Goal: Task Accomplishment & Management: Manage account settings

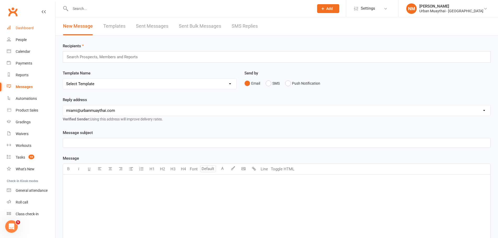
click at [28, 29] on div "Dashboard" at bounding box center [25, 28] width 18 height 4
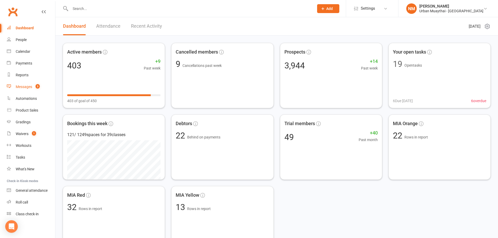
click at [25, 89] on div "Messages" at bounding box center [24, 87] width 16 height 4
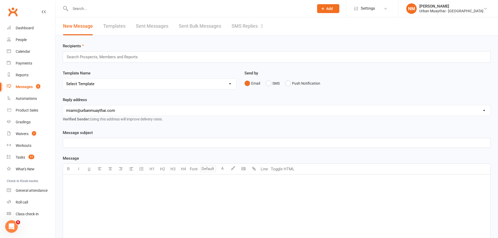
click at [243, 18] on link "SMS Replies 3" at bounding box center [247, 26] width 31 height 18
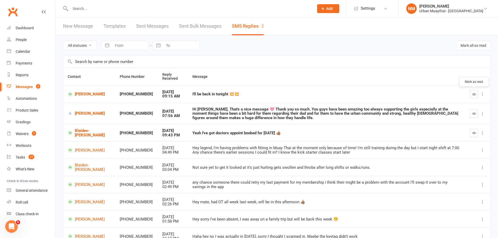
click at [473, 96] on icon "button" at bounding box center [475, 94] width 4 height 4
click at [473, 132] on icon "button" at bounding box center [475, 133] width 4 height 4
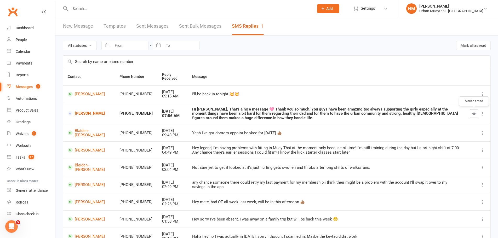
click at [473, 113] on icon "button" at bounding box center [475, 114] width 4 height 4
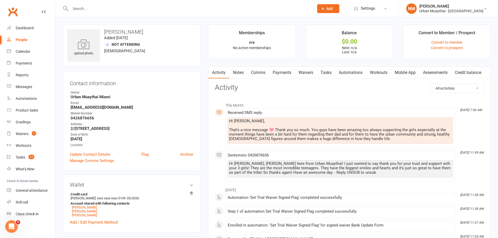
scroll to position [26, 0]
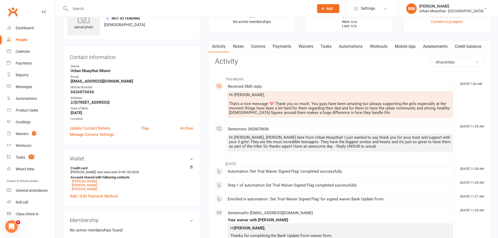
click at [260, 43] on link "Comms" at bounding box center [259, 47] width 22 height 12
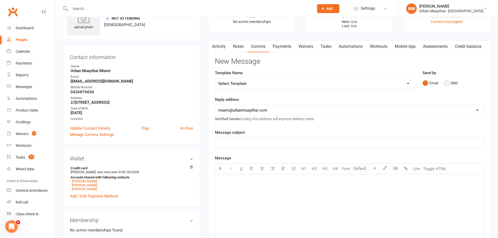
click at [452, 81] on button "SMS" at bounding box center [451, 83] width 14 height 10
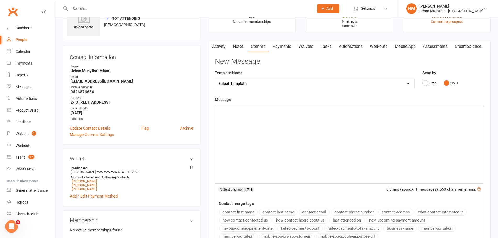
click at [290, 138] on div "﻿" at bounding box center [349, 144] width 269 height 78
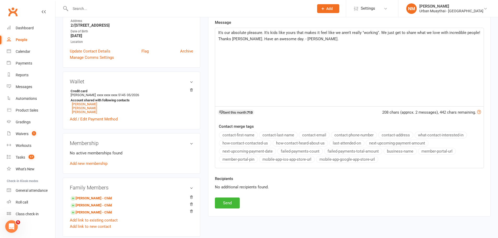
scroll to position [183, 0]
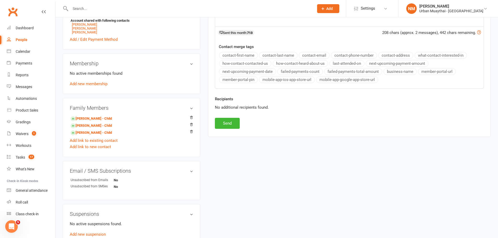
click at [232, 129] on div "Activity Notes Comms Payments Waivers Tasks Automations Workouts Mobile App Ass…" at bounding box center [349, 10] width 283 height 254
click at [230, 126] on button "Send" at bounding box center [227, 123] width 25 height 11
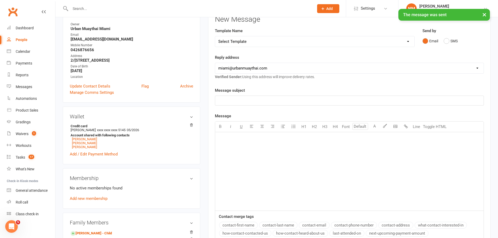
scroll to position [26, 0]
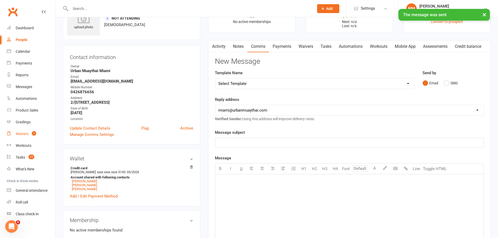
click at [26, 132] on div "Waivers" at bounding box center [22, 134] width 13 height 4
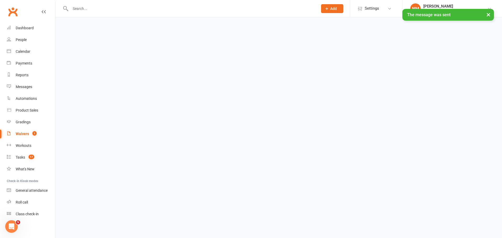
select select "50"
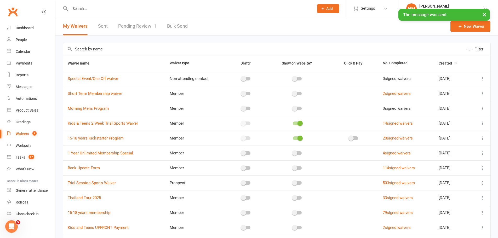
click at [132, 9] on div "× The message was sent" at bounding box center [246, 9] width 492 height 0
click at [138, 28] on link "Pending Review 1" at bounding box center [137, 26] width 38 height 18
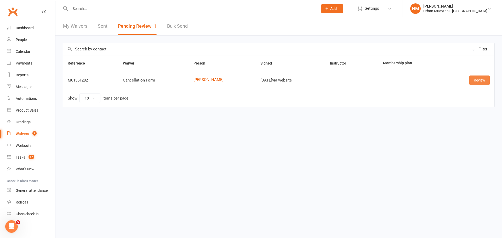
click at [477, 83] on link "Review" at bounding box center [480, 80] width 20 height 9
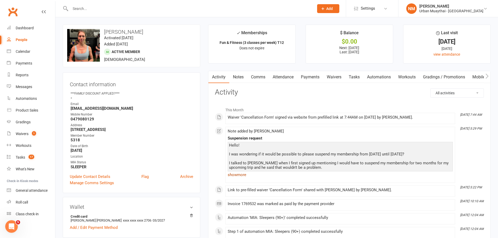
click at [239, 172] on link "show more" at bounding box center [340, 174] width 225 height 7
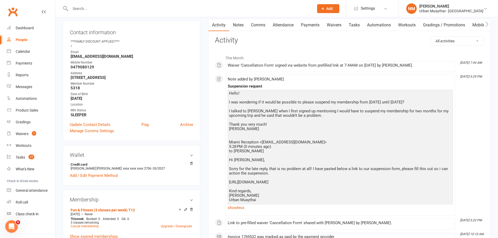
scroll to position [26, 0]
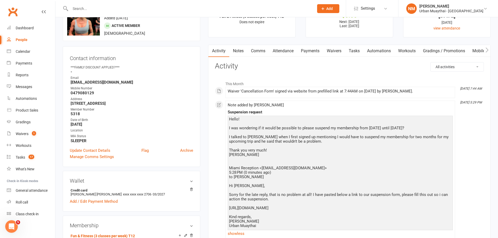
click at [239, 53] on link "Notes" at bounding box center [238, 51] width 18 height 12
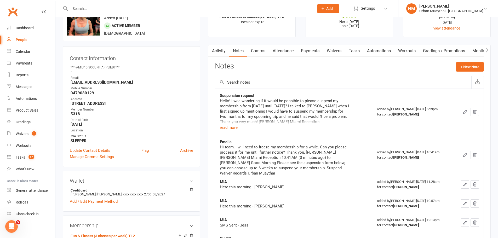
click at [225, 50] on link "Activity" at bounding box center [219, 51] width 21 height 12
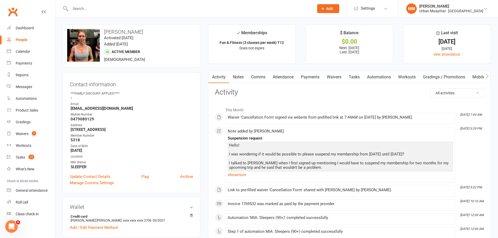
click at [281, 76] on link "Attendance" at bounding box center [283, 77] width 28 height 12
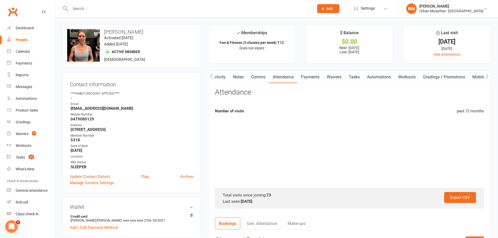
scroll to position [0, 1]
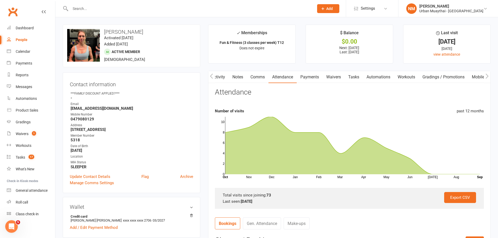
click at [220, 75] on link "Activity" at bounding box center [218, 77] width 21 height 12
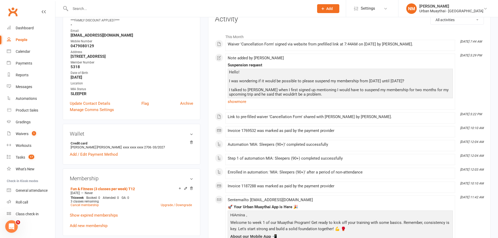
scroll to position [26, 0]
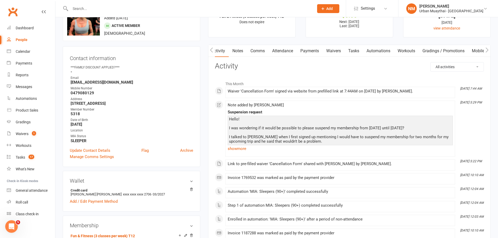
click at [257, 51] on link "Comms" at bounding box center [258, 51] width 22 height 12
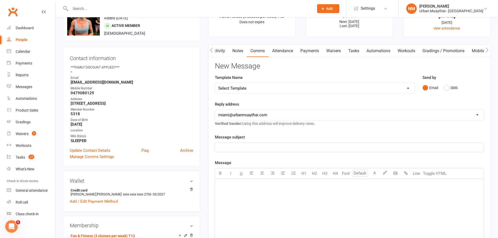
click at [342, 50] on link "Waivers" at bounding box center [334, 51] width 22 height 12
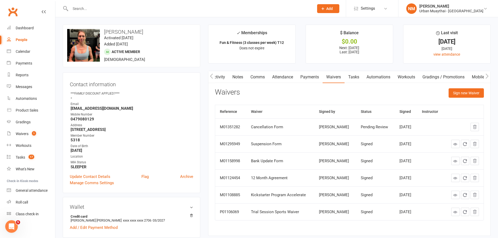
click at [17, 16] on link "Clubworx" at bounding box center [12, 11] width 13 height 13
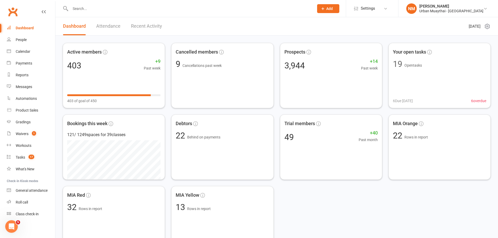
click at [138, 27] on link "Recent Activity" at bounding box center [146, 26] width 31 height 18
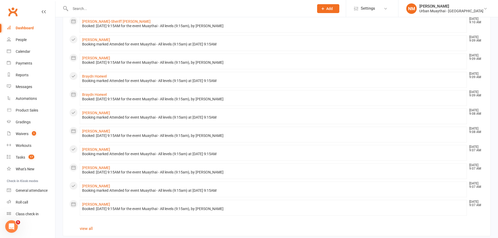
scroll to position [237, 0]
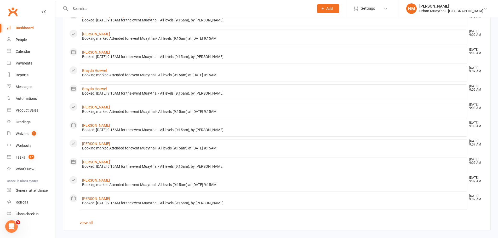
click at [88, 223] on link "view all" at bounding box center [86, 223] width 13 height 5
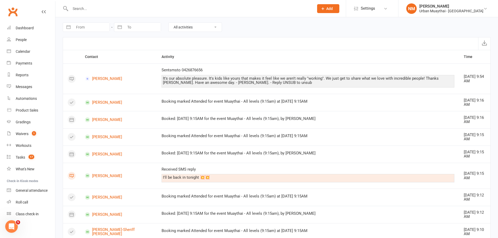
select select "7"
select select "2025"
select select "8"
select select "2025"
select select "9"
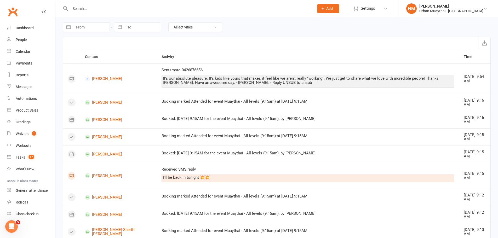
select select "2025"
click at [91, 27] on input "From" at bounding box center [91, 27] width 36 height 9
click at [97, 84] on td "16" at bounding box center [94, 88] width 10 height 10
type input "16 Sep 2025"
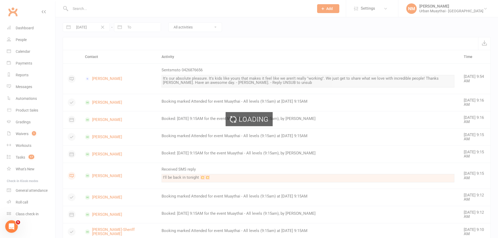
click at [140, 28] on div "Loading" at bounding box center [249, 119] width 498 height 238
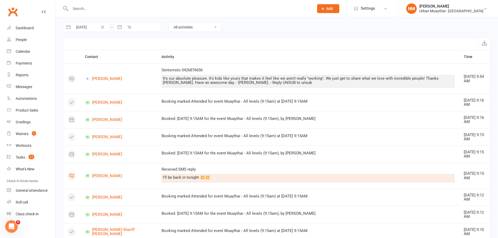
select select "7"
select select "2025"
select select "8"
select select "2025"
select select "9"
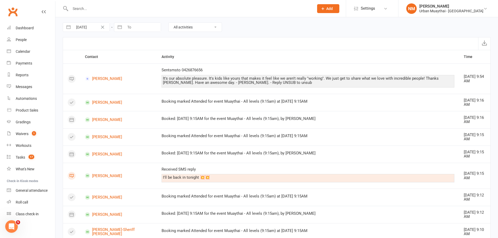
select select "2025"
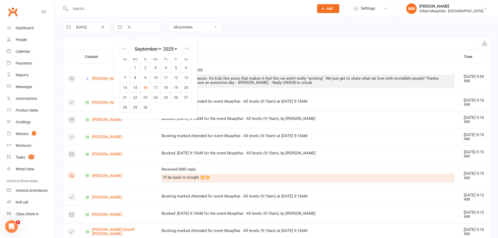
click at [140, 26] on input "To" at bounding box center [143, 27] width 36 height 9
click at [148, 88] on td "16" at bounding box center [146, 88] width 10 height 10
type input "16 Sep 2025"
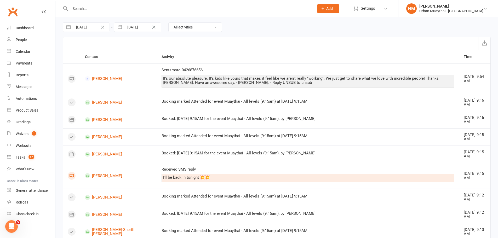
click at [192, 24] on select "All activities Bookings / Attendances Communications Notes Failed SMSes Grading…" at bounding box center [195, 27] width 53 height 9
click at [169, 23] on select "All activities Bookings / Attendances Communications Notes Failed SMSes Grading…" at bounding box center [195, 27] width 53 height 9
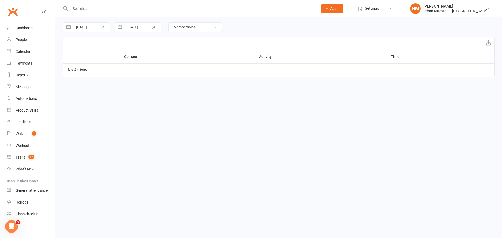
click at [192, 28] on select "All activities Bookings / Attendances Communications Notes Failed SMSes Grading…" at bounding box center [195, 27] width 53 height 9
click at [169, 23] on select "All activities Bookings / Attendances Communications Notes Failed SMSes Grading…" at bounding box center [195, 27] width 53 height 9
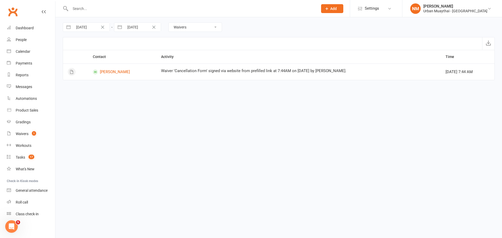
click at [188, 36] on div "16 Sep 2025 Navigate forward to interact with the calendar and select a date. P…" at bounding box center [279, 27] width 432 height 20
click at [191, 29] on select "All activities Bookings / Attendances Communications Notes Failed SMSes Grading…" at bounding box center [195, 27] width 53 height 9
select select "NoteLogEntry"
click at [169, 23] on select "All activities Bookings / Attendances Communications Notes Failed SMSes Grading…" at bounding box center [195, 27] width 53 height 9
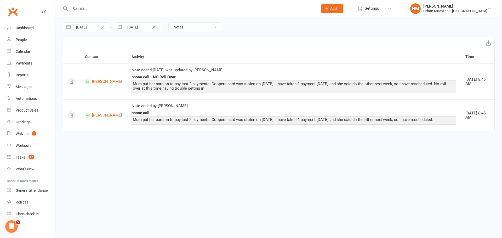
scroll to position [2, 0]
click at [21, 196] on link "Roll call" at bounding box center [31, 201] width 48 height 12
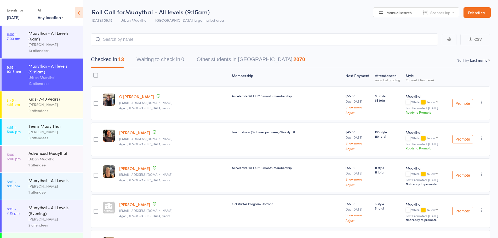
click at [42, 40] on div "Muaythai - All Levels (6am)" at bounding box center [54, 36] width 50 height 12
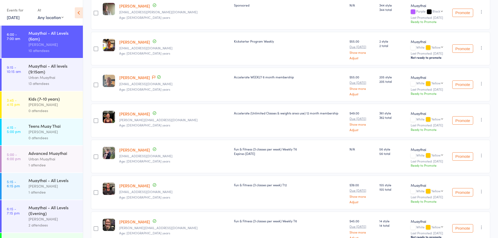
scroll to position [131, 0]
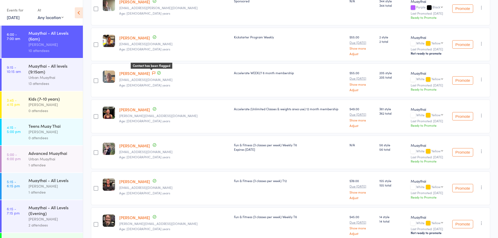
click at [152, 74] on icon at bounding box center [153, 74] width 3 height 4
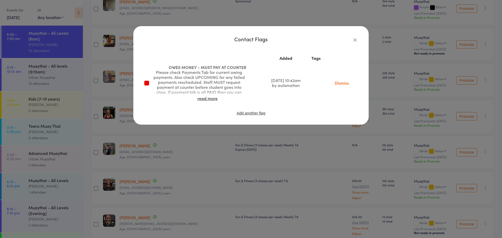
click at [169, 131] on div "Contact Flags Added Tags OWES MONEY - MUST PAY AT COUNTER Please check Payments…" at bounding box center [251, 119] width 502 height 238
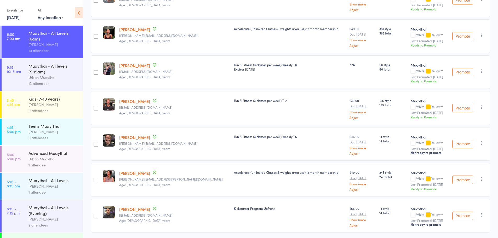
scroll to position [229, 0]
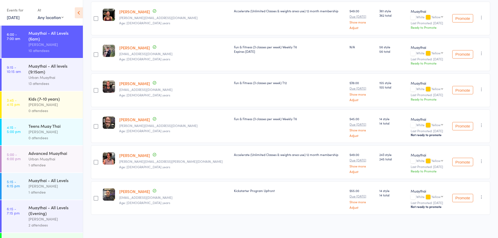
click at [38, 69] on div "Muaythai - All levels (9:15am)" at bounding box center [54, 69] width 50 height 12
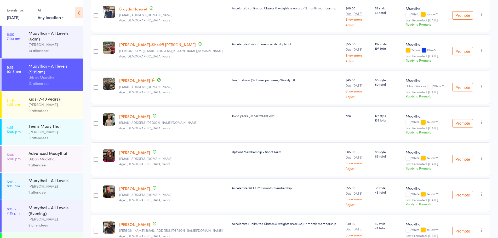
scroll to position [262, 0]
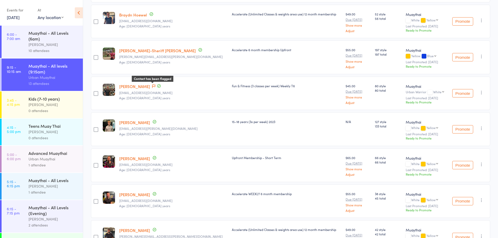
click at [154, 86] on icon at bounding box center [153, 87] width 3 height 4
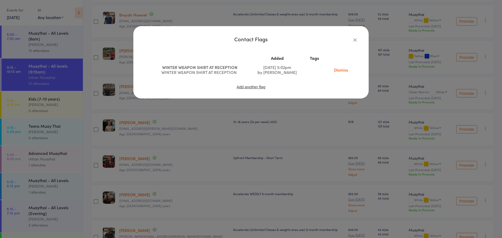
click at [183, 109] on div "Contact Flags Added Tags WINTER WEAPON SHIRT AT RECEPTION WINTER WEAPON SHIRT A…" at bounding box center [251, 119] width 502 height 238
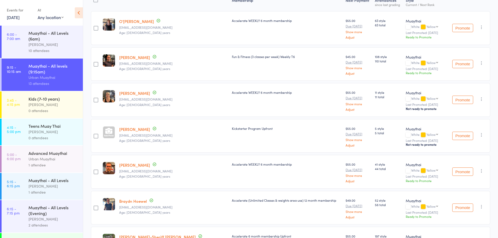
scroll to position [0, 0]
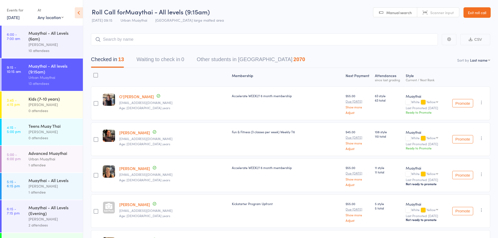
click at [476, 14] on link "Exit roll call" at bounding box center [477, 12] width 27 height 10
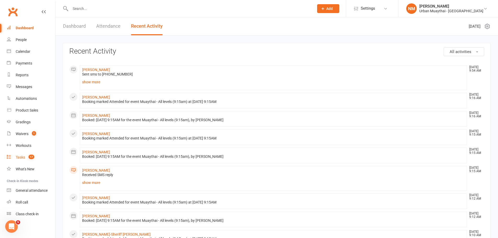
click at [17, 158] on div "Tasks" at bounding box center [20, 157] width 9 height 4
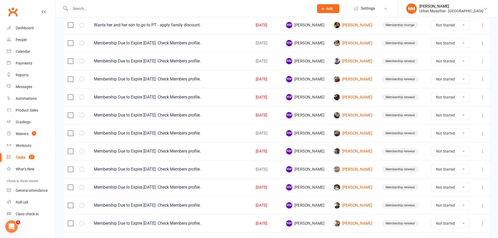
scroll to position [105, 0]
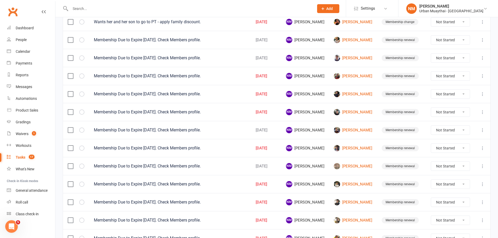
click at [444, 113] on select "Not Started In Progress Waiting Complete" at bounding box center [450, 112] width 39 height 9
click at [431, 108] on select "Not Started In Progress Waiting Complete" at bounding box center [450, 112] width 39 height 9
select select "unstarted"
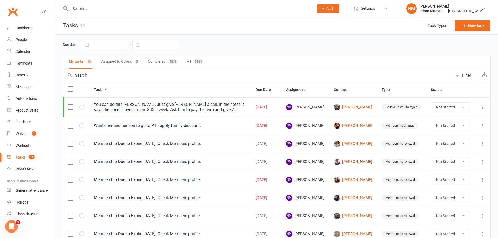
scroll to position [0, 0]
click at [99, 7] on input "text" at bounding box center [190, 8] width 242 height 7
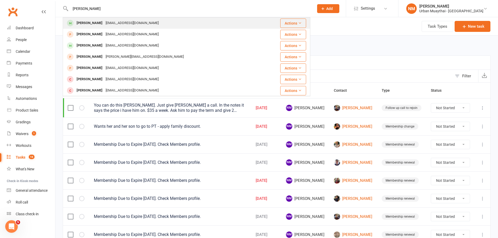
type input "andrew tay"
click at [99, 22] on div "[PERSON_NAME]" at bounding box center [89, 23] width 29 height 8
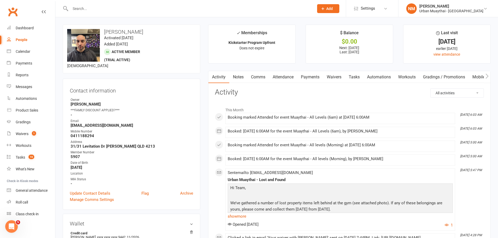
click at [294, 78] on link "Attendance" at bounding box center [283, 77] width 28 height 12
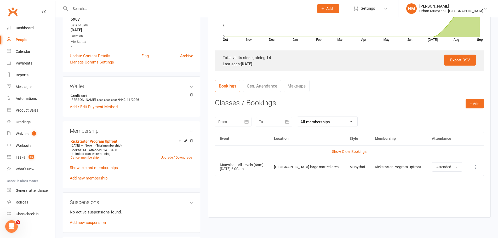
scroll to position [157, 0]
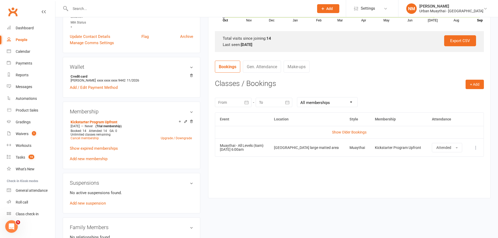
click at [277, 98] on div at bounding box center [274, 102] width 37 height 9
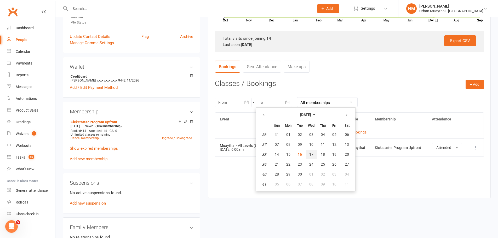
click at [313, 159] on button "17" at bounding box center [311, 154] width 11 height 9
type input "17 Sep 2025"
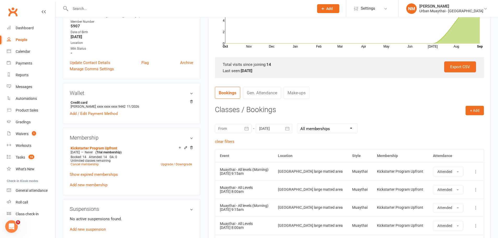
scroll to position [0, 0]
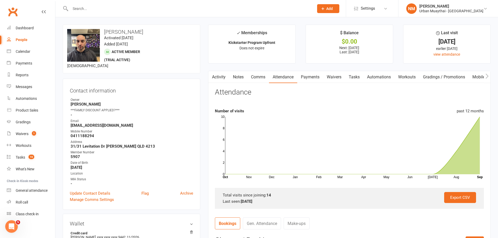
click at [237, 74] on link "Notes" at bounding box center [238, 77] width 18 height 12
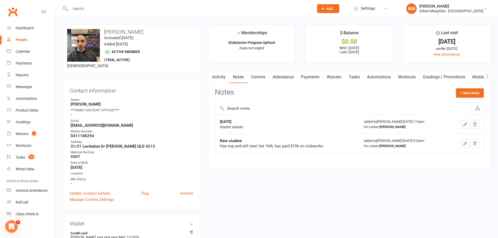
click at [260, 81] on link "Comms" at bounding box center [259, 77] width 22 height 12
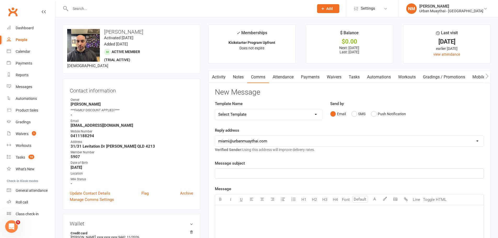
scroll to position [0, 1]
click at [241, 78] on link "Notes" at bounding box center [238, 77] width 18 height 12
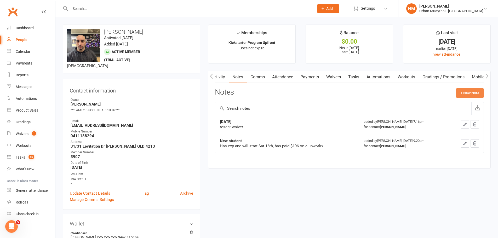
click at [466, 96] on button "+ New Note" at bounding box center [470, 92] width 28 height 9
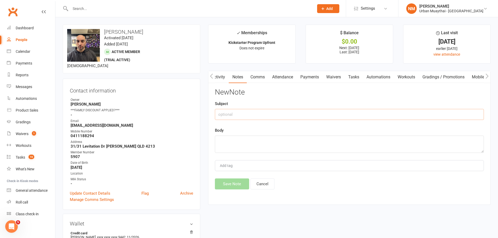
click at [233, 110] on input "text" at bounding box center [349, 114] width 269 height 11
type input "RO Call"
type textarea "Called, NA - sent text - 10:15am"
click at [228, 183] on button "Save Note" at bounding box center [232, 184] width 34 height 11
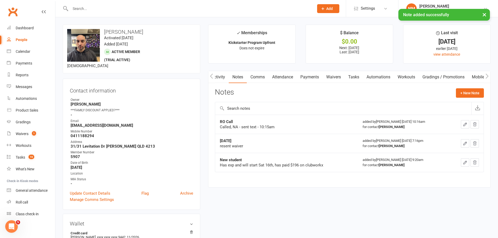
click at [120, 5] on input "text" at bounding box center [190, 8] width 242 height 7
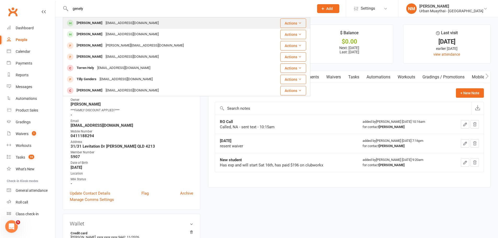
type input "genely"
click at [102, 25] on div "Genelyne Murava" at bounding box center [89, 23] width 29 height 8
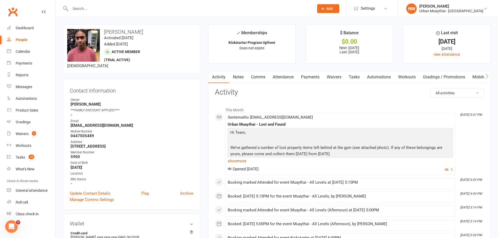
click at [239, 76] on link "Notes" at bounding box center [238, 77] width 18 height 12
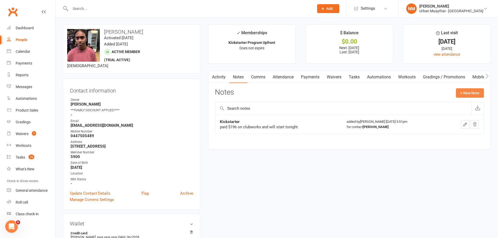
click at [469, 92] on button "+ New Note" at bounding box center [470, 92] width 28 height 9
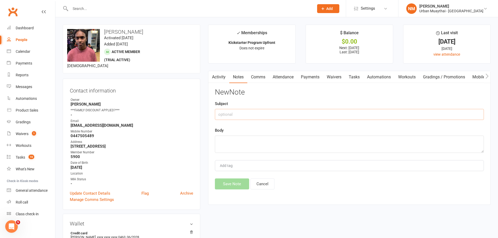
click at [275, 119] on input "text" at bounding box center [349, 114] width 269 height 11
type input "RO Call"
type textarea "Called. NA - Sent text - 10:15am"
click at [234, 182] on button "Save Note" at bounding box center [232, 184] width 34 height 11
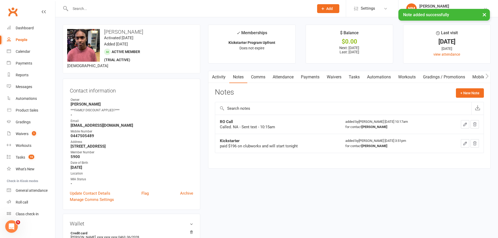
click at [111, 8] on input "text" at bounding box center [190, 8] width 242 height 7
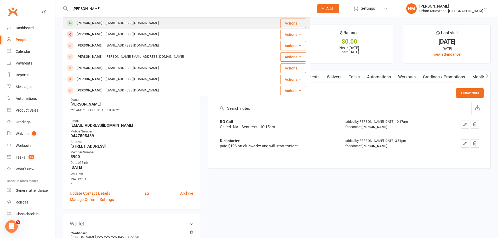
type input "jordan boko"
click at [114, 25] on div "jordanboko909@gmail.com" at bounding box center [132, 23] width 56 height 8
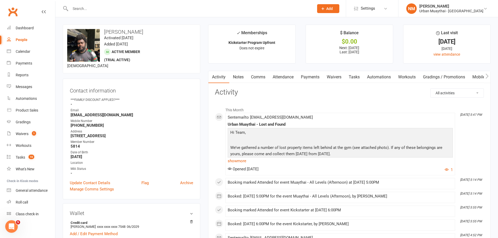
click at [242, 79] on link "Notes" at bounding box center [238, 77] width 18 height 12
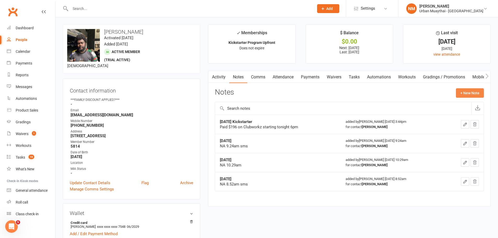
click at [471, 92] on button "+ New Note" at bounding box center [470, 92] width 28 height 9
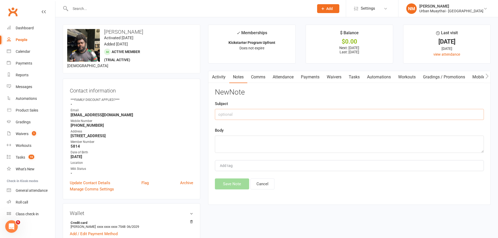
click at [238, 112] on input "text" at bounding box center [349, 114] width 269 height 11
type input "RO Call"
type textarea "Called - NA - sent text, 10:15am"
click at [232, 183] on button "Save Note" at bounding box center [232, 184] width 34 height 11
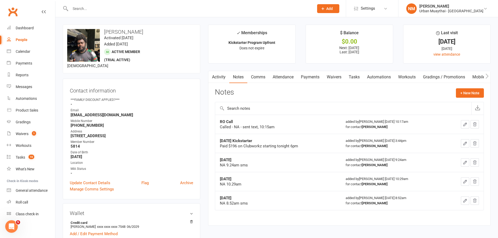
click at [18, 11] on link "Clubworx" at bounding box center [12, 11] width 13 height 13
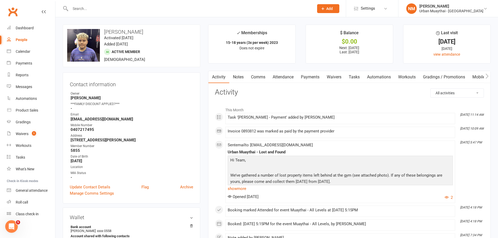
click at [316, 75] on link "Payments" at bounding box center [310, 77] width 26 height 12
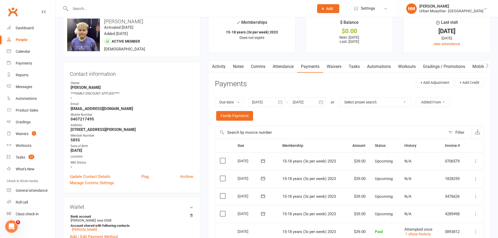
scroll to position [52, 0]
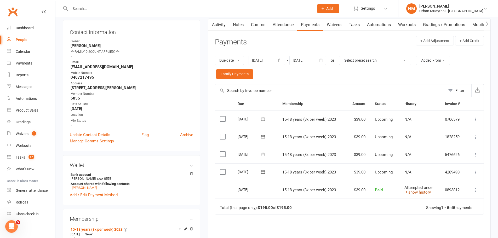
click at [419, 190] on link "show history" at bounding box center [418, 192] width 26 height 5
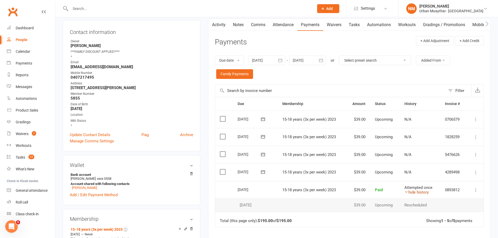
click at [419, 190] on link "hide history" at bounding box center [417, 192] width 24 height 5
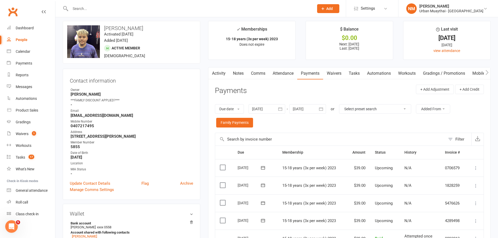
scroll to position [0, 0]
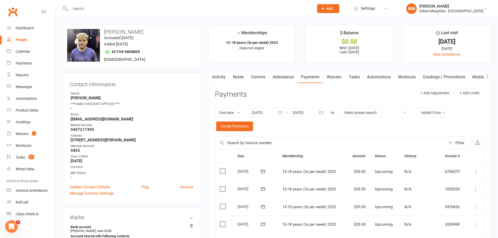
click at [111, 7] on input "text" at bounding box center [190, 8] width 242 height 7
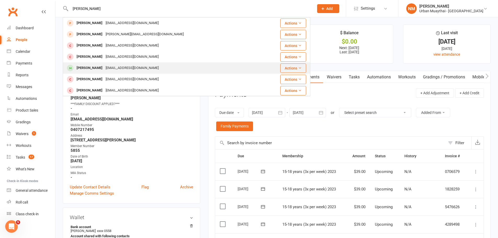
type input "bailey"
click at [102, 64] on div "Bailey Corapi baileycorapi719@gmail.com" at bounding box center [165, 68] width 205 height 11
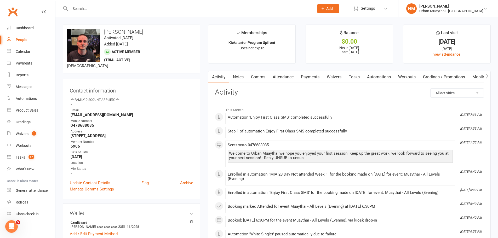
click at [239, 74] on link "Notes" at bounding box center [238, 77] width 18 height 12
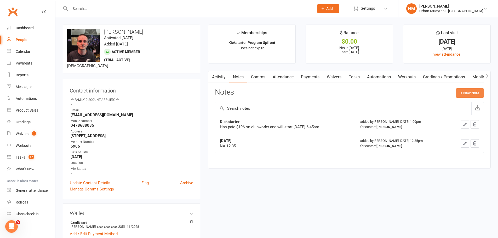
click at [476, 90] on button "+ New Note" at bounding box center [470, 92] width 28 height 9
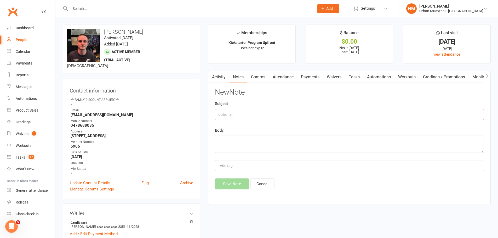
click at [255, 116] on input "text" at bounding box center [349, 114] width 269 height 11
type input "1st class Call"
type textarea "C"
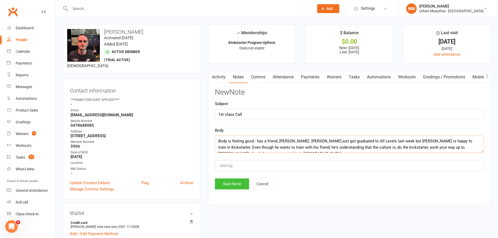
type textarea "Body is feeling good - has a friend, Taitini. Tai just got graduated to All Lev…"
click at [228, 182] on button "Save Note" at bounding box center [232, 184] width 34 height 11
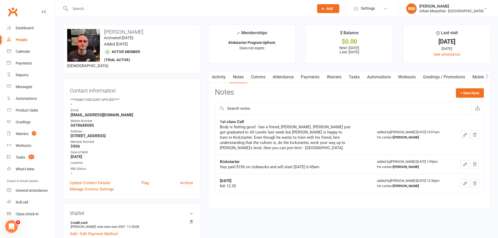
click at [108, 7] on input "text" at bounding box center [190, 8] width 242 height 7
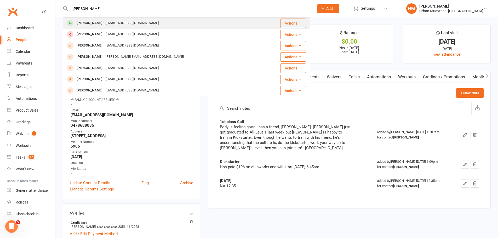
type input "jordan boko"
click at [95, 26] on div "Jordan Boko" at bounding box center [89, 23] width 29 height 8
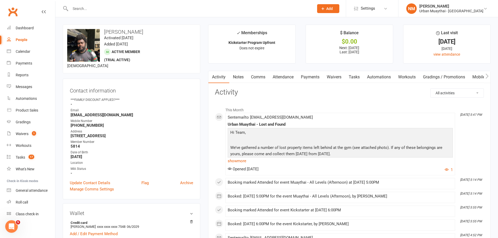
click at [102, 9] on input "text" at bounding box center [190, 8] width 242 height 7
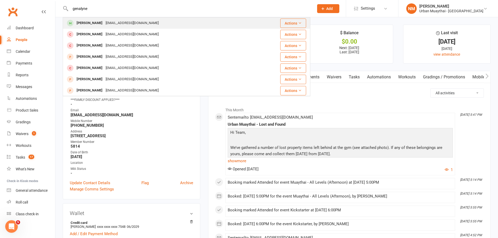
type input "genalyne"
click at [95, 20] on div "Genelyne Murava" at bounding box center [89, 23] width 29 height 8
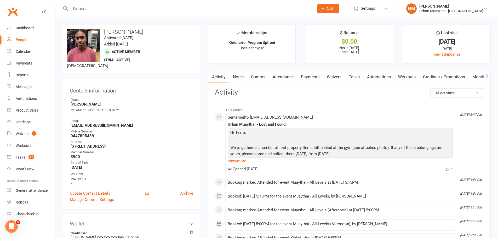
click at [236, 80] on link "Notes" at bounding box center [238, 77] width 18 height 12
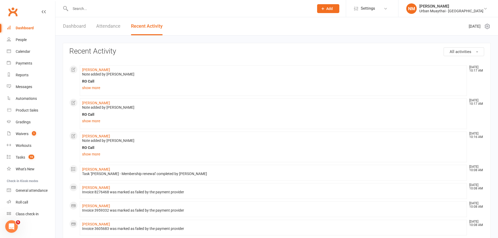
click at [116, 9] on input "text" at bounding box center [190, 8] width 242 height 7
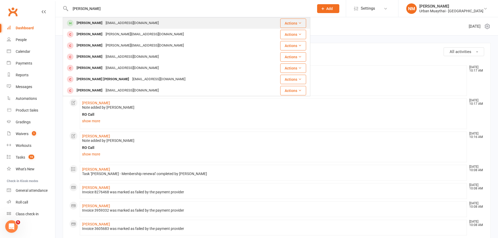
type input "ashley hay"
click at [115, 22] on div "ashhayes345@gmail.com" at bounding box center [132, 23] width 56 height 8
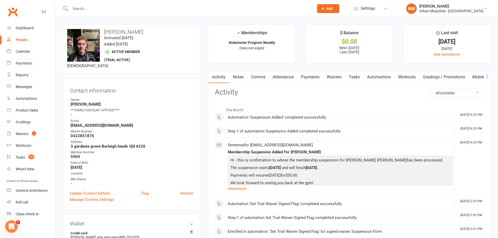
click at [257, 77] on link "Comms" at bounding box center [259, 77] width 22 height 12
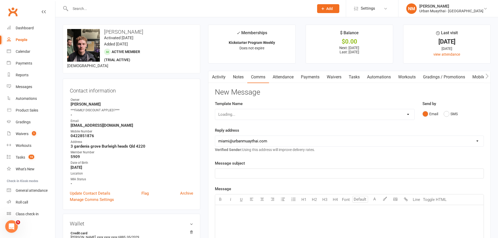
click at [245, 78] on link "Notes" at bounding box center [238, 77] width 18 height 12
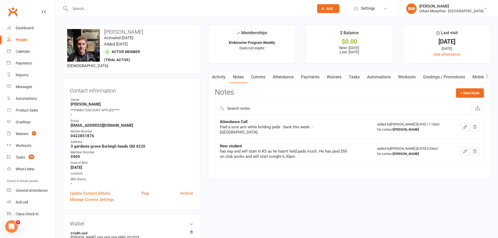
click at [94, 13] on div at bounding box center [187, 8] width 248 height 17
click at [90, 10] on input "text" at bounding box center [190, 8] width 242 height 7
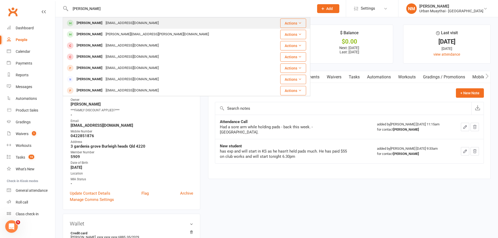
type input "rory keane"
click at [95, 25] on div "Rory Keane" at bounding box center [89, 23] width 29 height 8
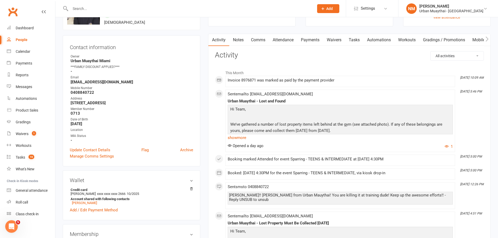
scroll to position [52, 0]
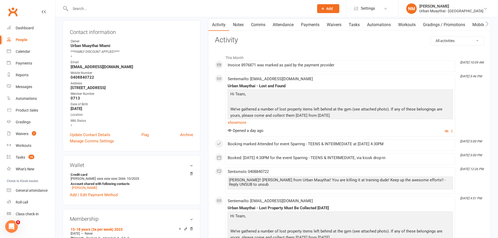
click at [83, 10] on input "text" at bounding box center [190, 8] width 242 height 7
type input "k"
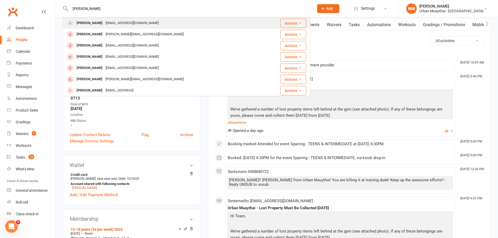
type input "jimmy cappie"
click at [90, 23] on div "Jimmy Cappie" at bounding box center [89, 23] width 29 height 8
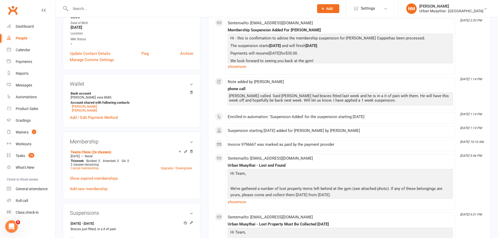
scroll to position [157, 0]
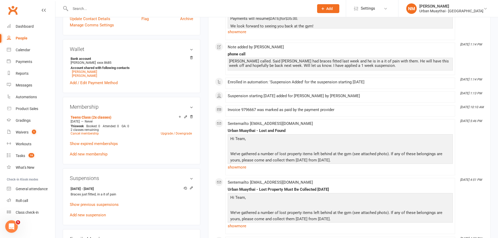
click at [88, 12] on input "text" at bounding box center [190, 8] width 242 height 7
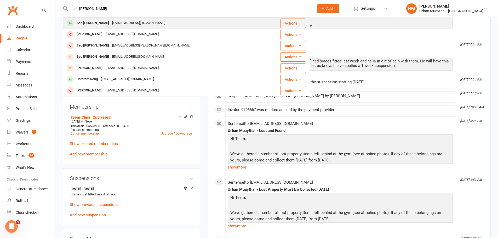
type input "seb menz"
click at [92, 25] on div "Seb [PERSON_NAME]" at bounding box center [93, 23] width 36 height 8
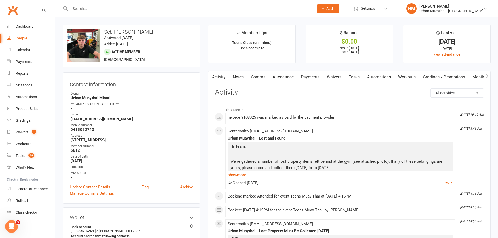
click at [287, 74] on link "Attendance" at bounding box center [283, 77] width 28 height 12
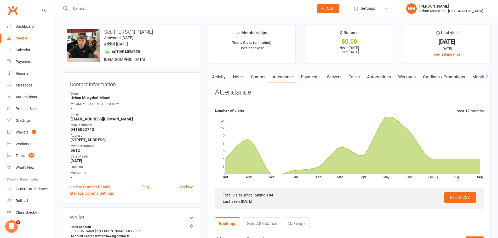
click at [315, 80] on link "Payments" at bounding box center [310, 77] width 26 height 12
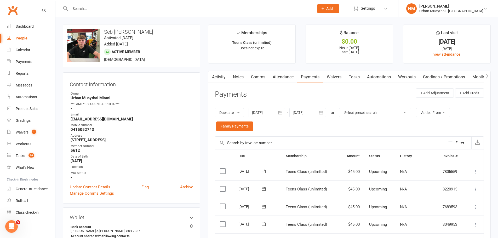
click at [286, 77] on link "Attendance" at bounding box center [283, 77] width 28 height 12
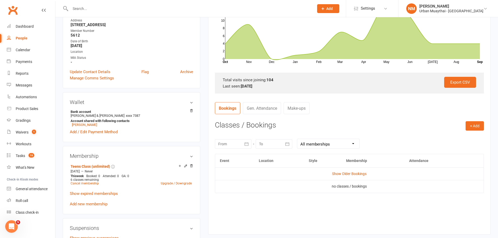
scroll to position [157, 0]
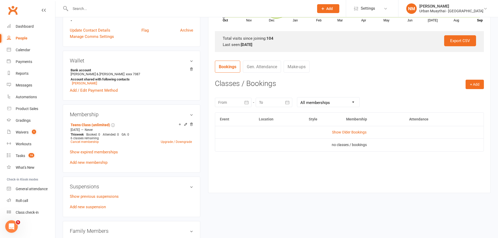
click at [276, 102] on div at bounding box center [274, 102] width 37 height 9
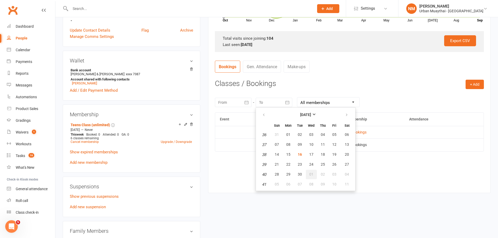
click at [315, 170] on button "01" at bounding box center [311, 174] width 11 height 9
type input "01 Oct 2025"
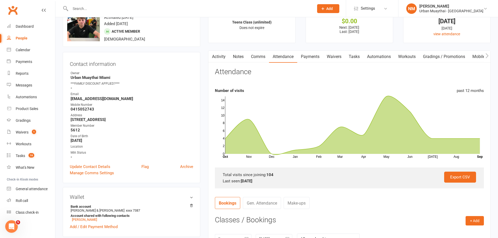
scroll to position [0, 0]
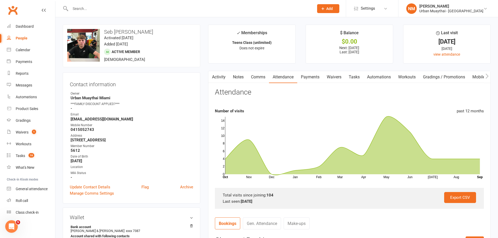
click at [259, 77] on link "Comms" at bounding box center [259, 77] width 22 height 12
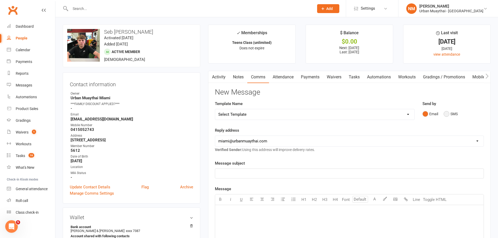
click at [448, 114] on button "SMS" at bounding box center [451, 114] width 14 height 10
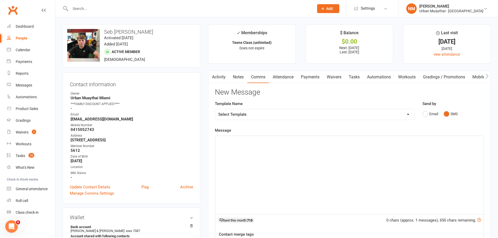
drag, startPoint x: 249, startPoint y: 131, endPoint x: 248, endPoint y: 145, distance: 14.4
click at [249, 132] on div "Message ﻿ 0 chars (approx. 1 messages), 650 chars remaining. Sent this month: 7…" at bounding box center [349, 201] width 269 height 149
click at [251, 153] on div "﻿" at bounding box center [349, 175] width 269 height 78
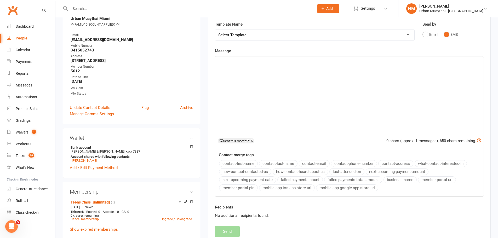
scroll to position [78, 0]
click at [235, 59] on p "﻿" at bounding box center [349, 62] width 262 height 6
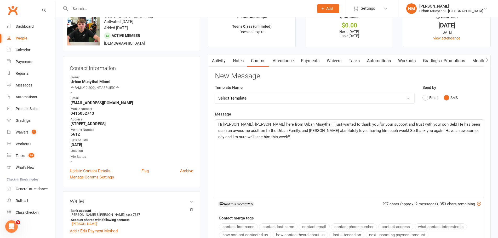
scroll to position [105, 0]
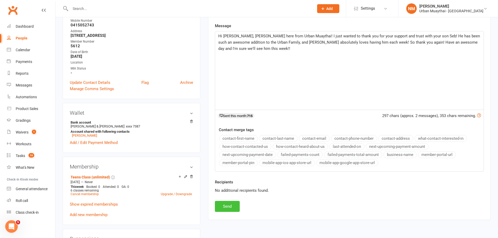
click at [225, 205] on button "Send" at bounding box center [227, 206] width 25 height 11
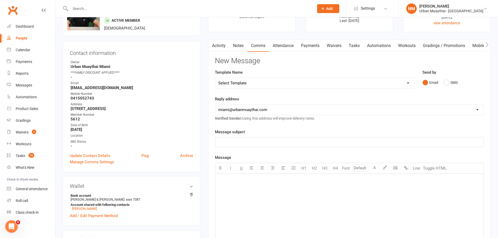
scroll to position [26, 0]
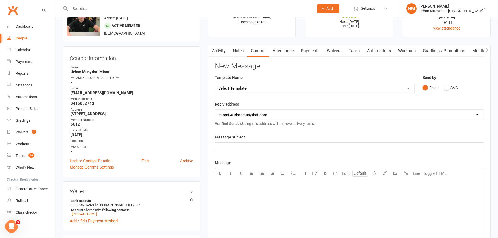
click at [118, 7] on input "text" at bounding box center [190, 8] width 242 height 7
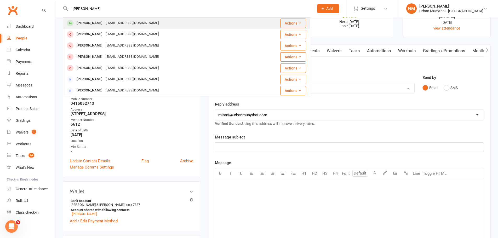
type input "harvey dunning"
click at [99, 25] on div "Harvey Dunning" at bounding box center [89, 23] width 29 height 8
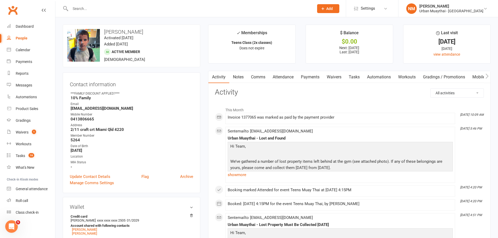
click at [310, 78] on link "Payments" at bounding box center [310, 77] width 26 height 12
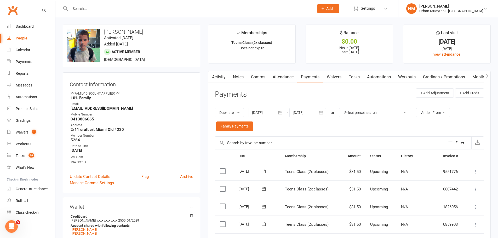
click at [285, 77] on link "Attendance" at bounding box center [283, 77] width 28 height 12
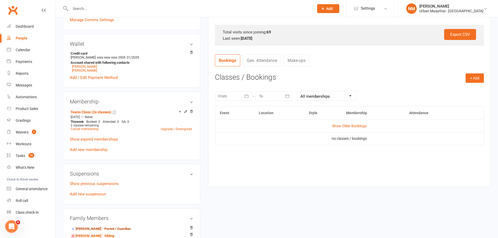
scroll to position [183, 0]
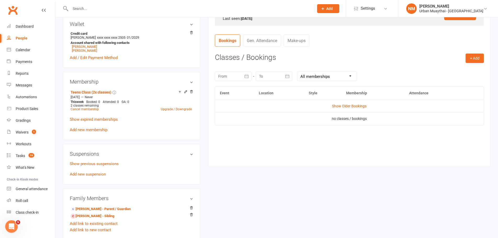
click at [282, 76] on div at bounding box center [274, 76] width 37 height 9
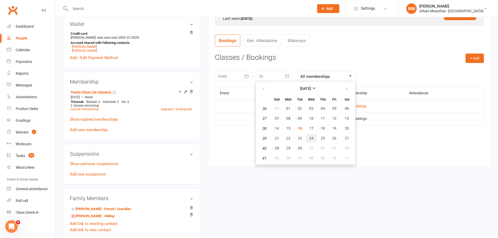
click at [311, 140] on span "24" at bounding box center [312, 138] width 4 height 4
type input "24 Sep 2025"
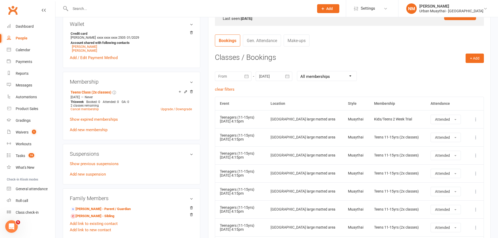
click at [236, 77] on div at bounding box center [233, 76] width 37 height 9
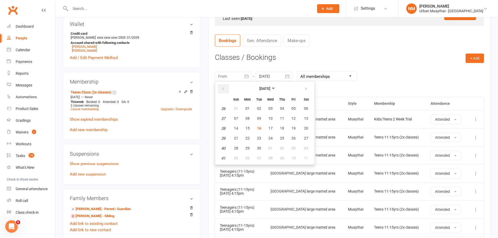
click at [223, 90] on icon "button" at bounding box center [223, 89] width 4 height 4
click at [241, 113] on tbody "31 27 28 29 30 31 01 02 32 03 04 05 06 07 08 09 33 10 11 12 13 14 15 16 34 17 1…" at bounding box center [265, 133] width 96 height 59
click at [237, 110] on span "27" at bounding box center [236, 108] width 4 height 4
type input "27 Jul 2025"
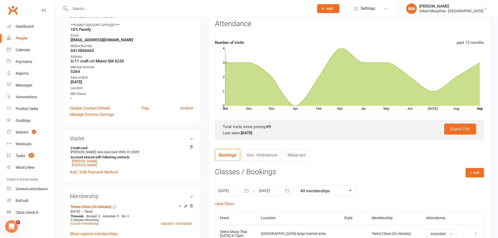
scroll to position [52, 0]
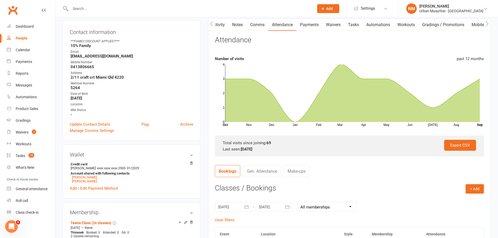
click at [241, 21] on link "Notes" at bounding box center [238, 25] width 18 height 12
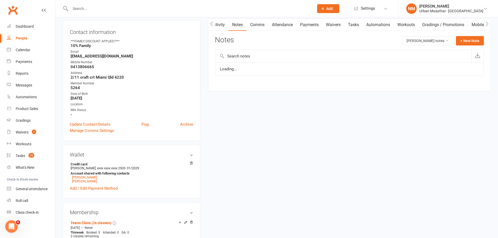
click at [254, 24] on link "Comms" at bounding box center [258, 25] width 22 height 12
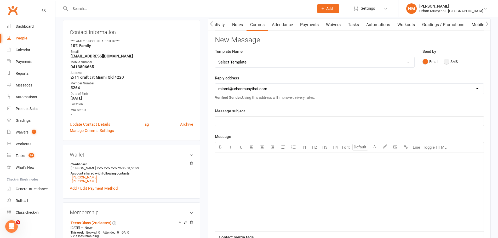
click at [447, 62] on button "SMS" at bounding box center [451, 62] width 14 height 10
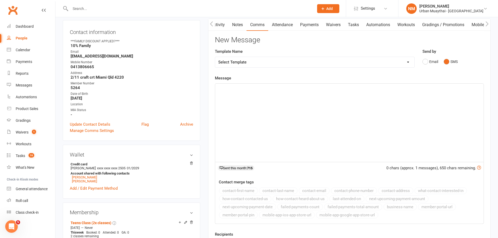
click at [268, 87] on p "﻿" at bounding box center [349, 88] width 262 height 6
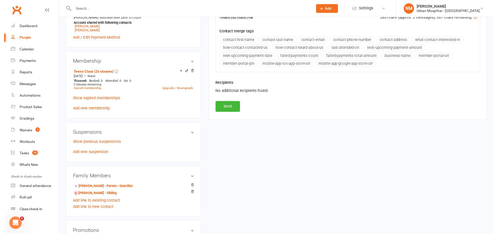
scroll to position [209, 0]
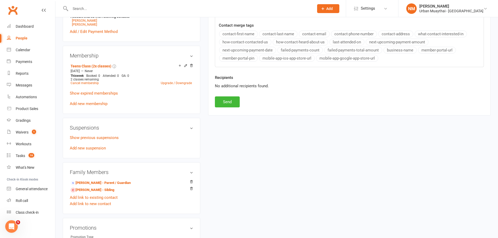
click at [226, 99] on button "Send" at bounding box center [227, 102] width 25 height 11
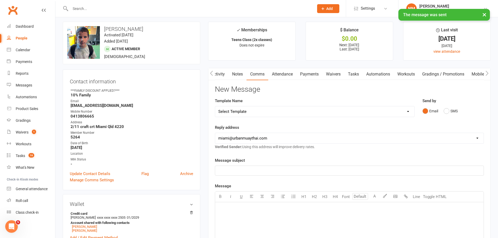
scroll to position [0, 0]
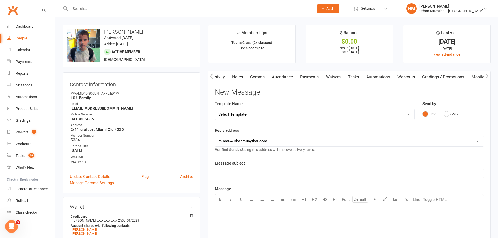
click at [94, 10] on input "text" at bounding box center [190, 8] width 242 height 7
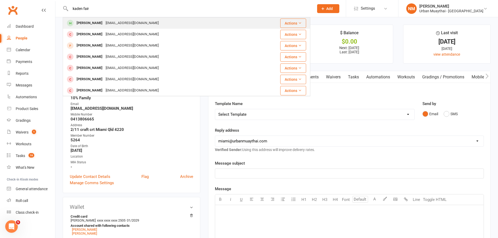
type input "kaden fair"
click at [117, 20] on div "Kadenfairclough@icloud.com" at bounding box center [132, 23] width 56 height 8
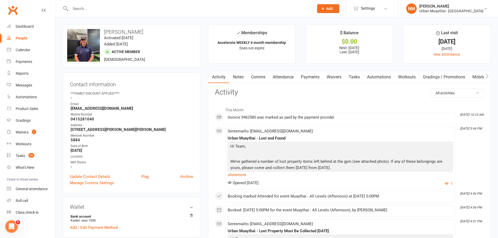
click at [340, 75] on link "Waivers" at bounding box center [334, 77] width 22 height 12
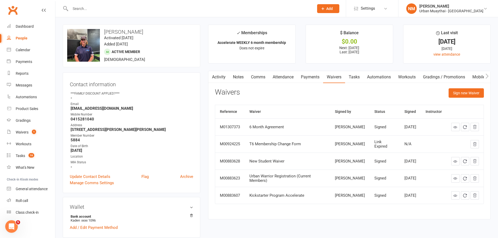
click at [302, 73] on link "Payments" at bounding box center [310, 77] width 26 height 12
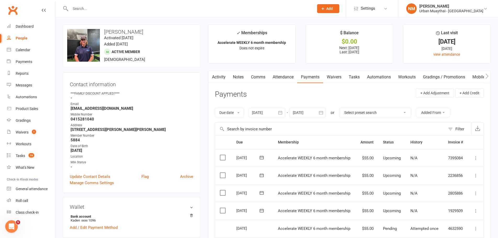
click at [284, 74] on link "Attendance" at bounding box center [283, 77] width 28 height 12
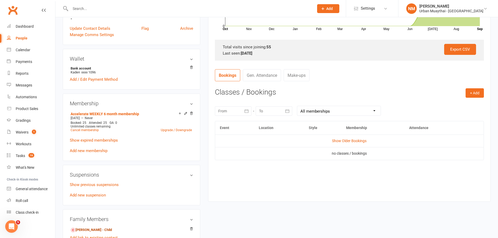
scroll to position [157, 0]
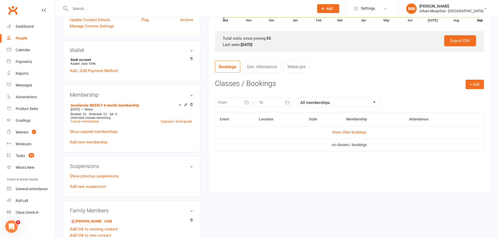
click at [271, 103] on div at bounding box center [274, 102] width 37 height 9
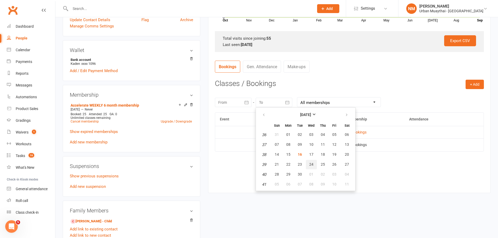
click at [311, 166] on span "24" at bounding box center [312, 164] width 4 height 4
type input "24 Sep 2025"
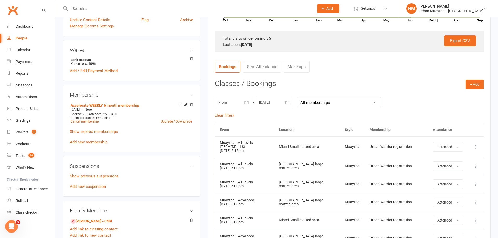
click at [239, 102] on div at bounding box center [233, 102] width 37 height 9
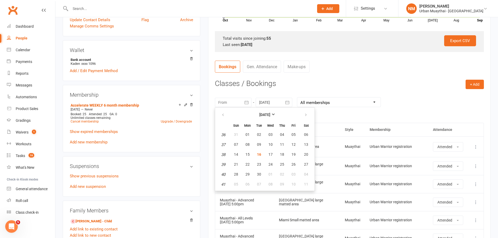
click at [245, 124] on th "Mon" at bounding box center [247, 125] width 11 height 8
click at [227, 115] on button "button" at bounding box center [223, 114] width 11 height 9
drag, startPoint x: 242, startPoint y: 137, endPoint x: 244, endPoint y: 139, distance: 3.0
click at [243, 138] on button "30" at bounding box center [247, 134] width 11 height 9
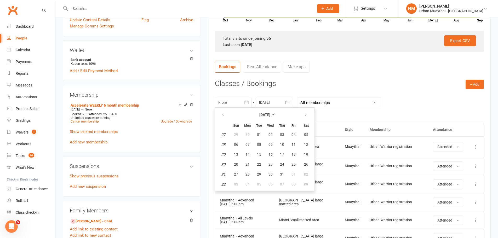
type input "30 Jun 2025"
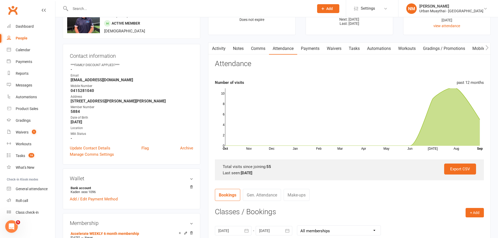
scroll to position [0, 0]
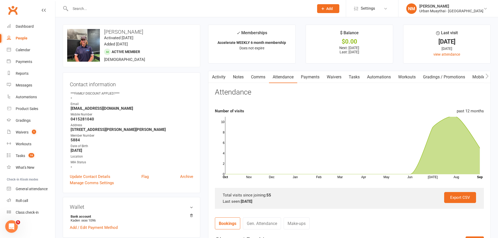
click at [261, 78] on link "Comms" at bounding box center [259, 77] width 22 height 12
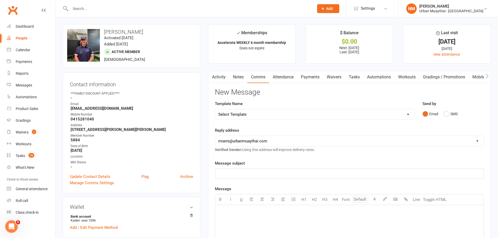
click at [443, 114] on div "Email SMS" at bounding box center [453, 114] width 61 height 10
click at [447, 116] on button "SMS" at bounding box center [451, 114] width 14 height 10
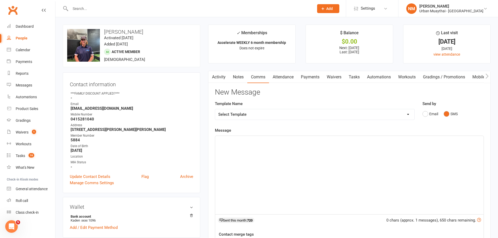
click at [249, 165] on div "﻿" at bounding box center [349, 175] width 269 height 78
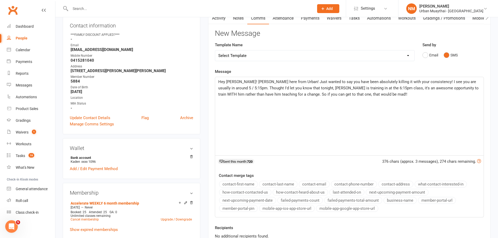
scroll to position [78, 0]
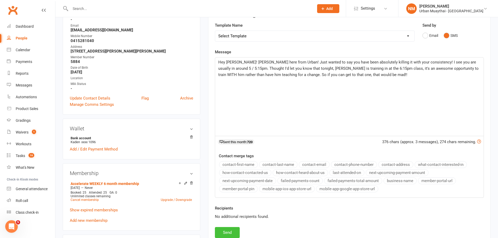
click at [227, 231] on button "Send" at bounding box center [227, 232] width 25 height 11
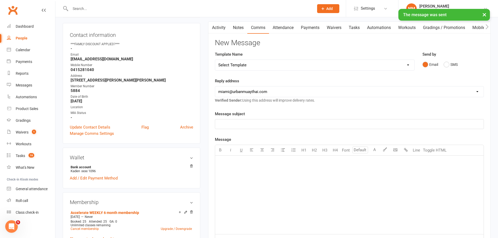
scroll to position [0, 0]
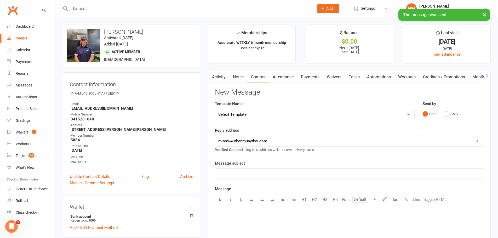
click at [110, 6] on input "text" at bounding box center [190, 8] width 242 height 7
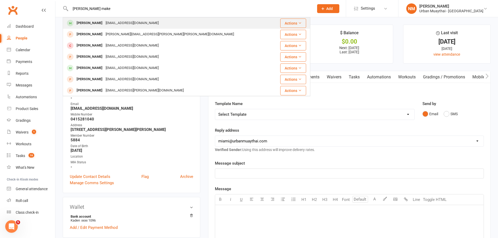
type input "lewis make"
click at [104, 25] on div "Lewis Makepeace" at bounding box center [89, 23] width 29 height 8
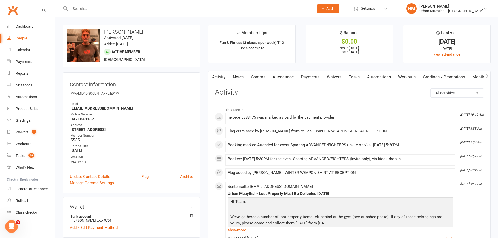
click at [283, 74] on link "Attendance" at bounding box center [283, 77] width 28 height 12
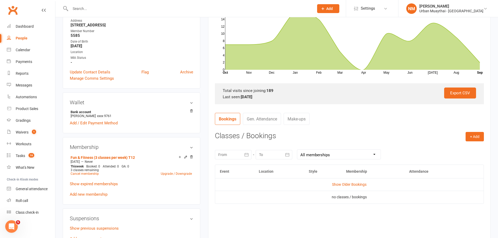
click at [278, 147] on div "September 2025 Sun Mon Tue Wed Thu Fri Sat 36 31 01 02 03 04 05 06 37 07 08 09 …" at bounding box center [349, 154] width 269 height 20
click at [277, 157] on div at bounding box center [274, 154] width 37 height 9
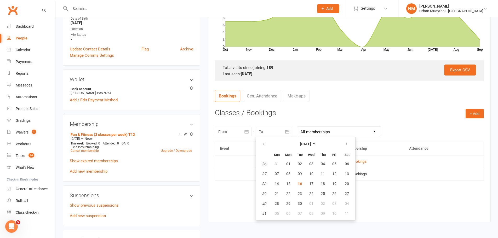
scroll to position [131, 0]
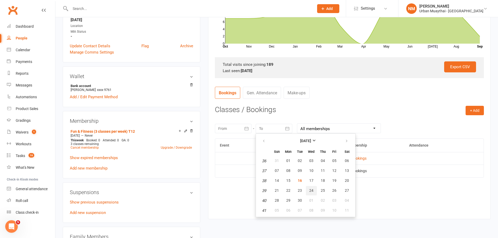
click at [308, 195] on button "24" at bounding box center [311, 190] width 11 height 9
type input "24 Sep 2025"
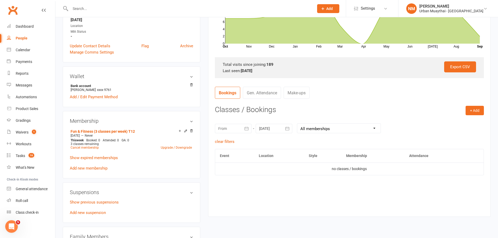
click at [234, 127] on div at bounding box center [233, 128] width 37 height 9
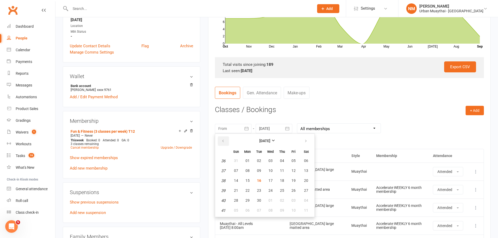
click at [225, 141] on button "button" at bounding box center [223, 141] width 11 height 9
click at [247, 163] on span "28" at bounding box center [248, 161] width 4 height 4
type input "28 Jul 2025"
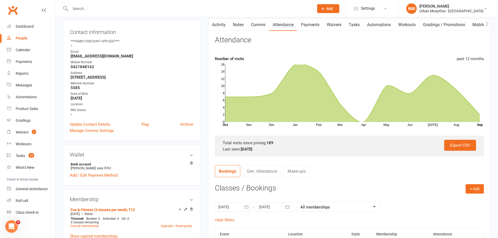
scroll to position [0, 0]
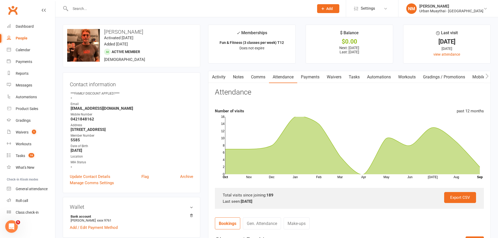
click at [259, 78] on link "Comms" at bounding box center [259, 77] width 22 height 12
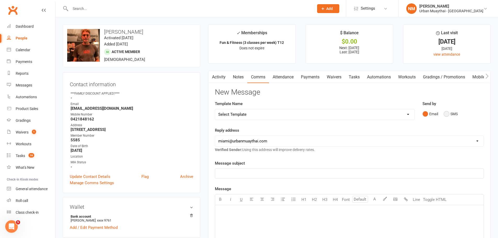
click at [450, 114] on button "SMS" at bounding box center [451, 114] width 14 height 10
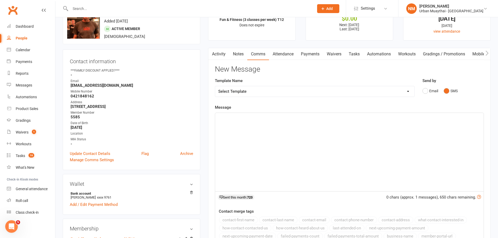
scroll to position [26, 0]
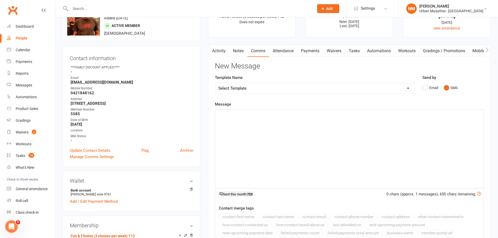
click at [232, 121] on div "﻿" at bounding box center [349, 149] width 269 height 78
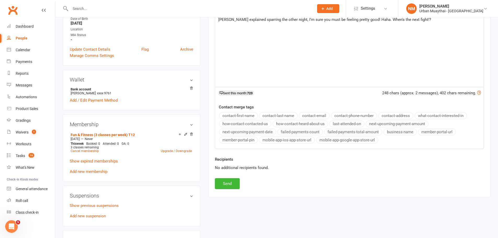
scroll to position [157, 0]
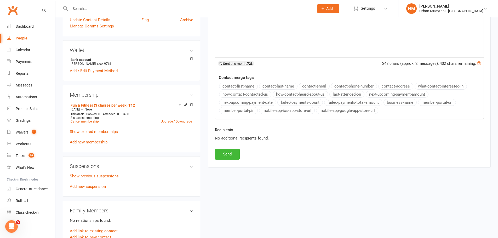
click at [211, 154] on div "Activity Notes Comms Attendance Payments Waivers Tasks Automations Workouts Gra…" at bounding box center [349, 41] width 283 height 254
click at [229, 152] on button "Send" at bounding box center [227, 154] width 25 height 11
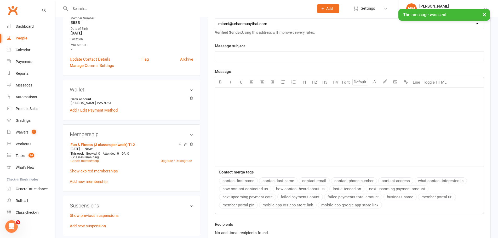
scroll to position [0, 0]
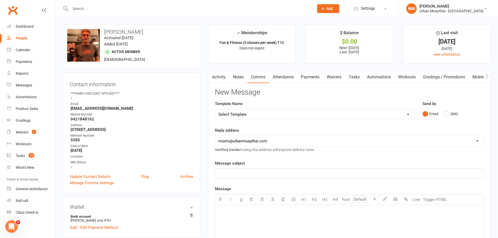
click at [110, 9] on input "text" at bounding box center [190, 8] width 242 height 7
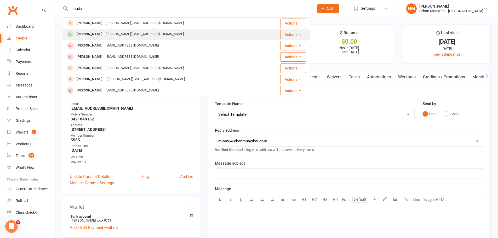
type input "jessic"
click at [104, 35] on div "jessica_kate_cox@hotmail.com" at bounding box center [144, 35] width 81 height 8
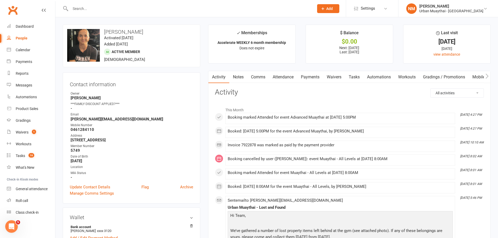
click at [255, 78] on link "Comms" at bounding box center [259, 77] width 22 height 12
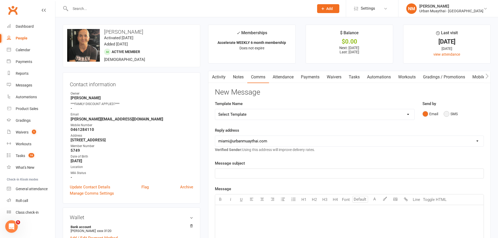
click at [447, 115] on button "SMS" at bounding box center [451, 114] width 14 height 10
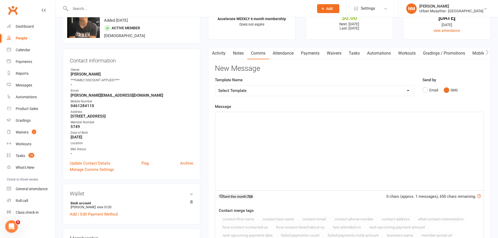
scroll to position [26, 0]
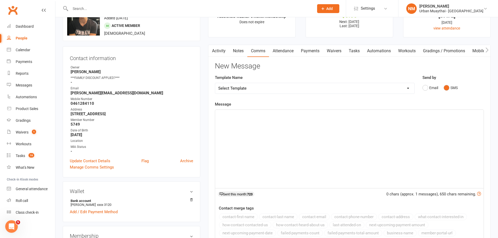
click at [216, 48] on link "Activity" at bounding box center [219, 51] width 21 height 12
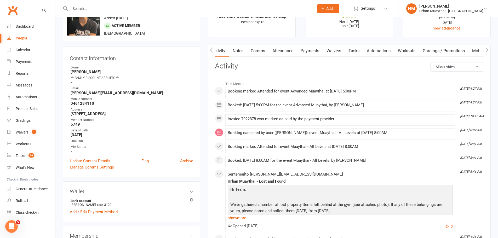
click at [262, 49] on link "Comms" at bounding box center [258, 51] width 22 height 12
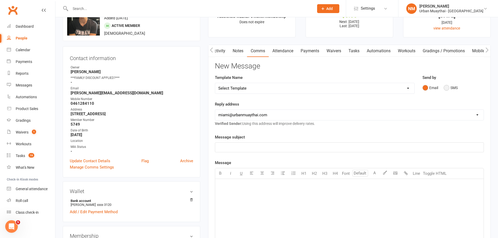
click at [446, 88] on button "SMS" at bounding box center [451, 88] width 14 height 10
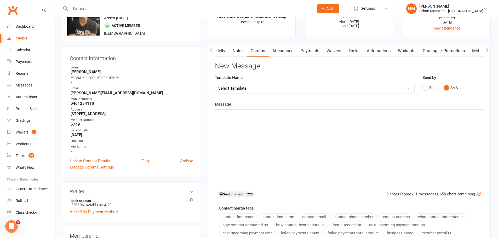
click at [282, 127] on div "﻿" at bounding box center [349, 149] width 269 height 78
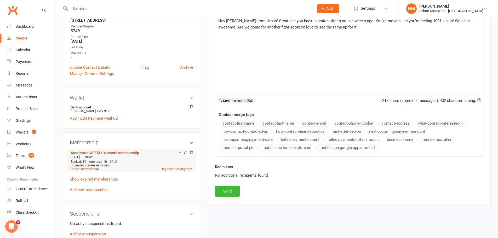
scroll to position [131, 0]
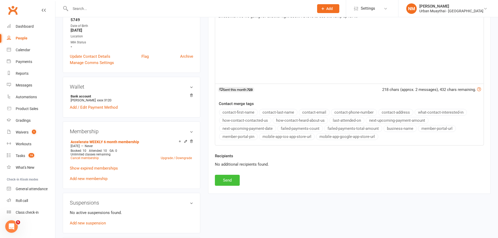
click at [220, 184] on button "Send" at bounding box center [227, 180] width 25 height 11
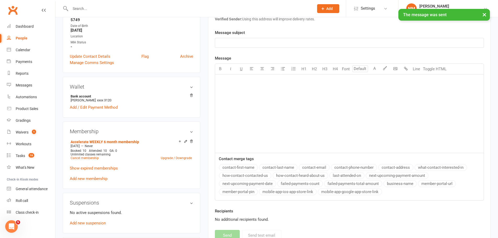
scroll to position [0, 0]
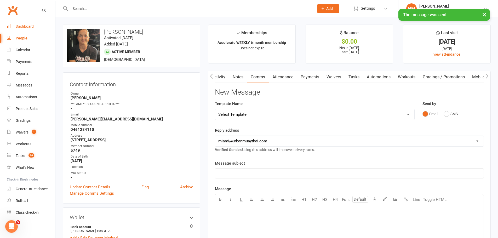
click at [31, 27] on div "Dashboard" at bounding box center [25, 26] width 18 height 4
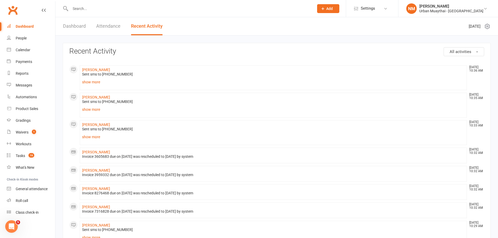
click at [21, 26] on div "Dashboard" at bounding box center [25, 26] width 18 height 4
click at [70, 27] on link "Dashboard" at bounding box center [74, 26] width 23 height 18
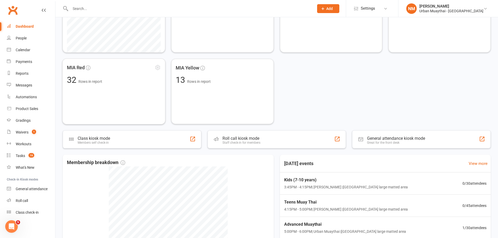
scroll to position [131, 0]
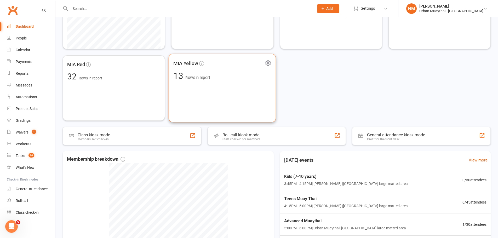
click at [215, 84] on div "MIA Yellow 13 Rows in report" at bounding box center [223, 88] width 108 height 69
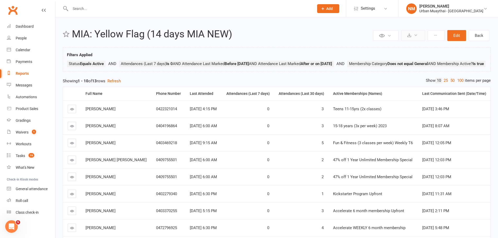
drag, startPoint x: 406, startPoint y: 35, endPoint x: 408, endPoint y: 35, distance: 2.6
click at [407, 35] on button at bounding box center [414, 35] width 24 height 11
click at [388, 51] on link "Export to CSV" at bounding box center [397, 48] width 55 height 10
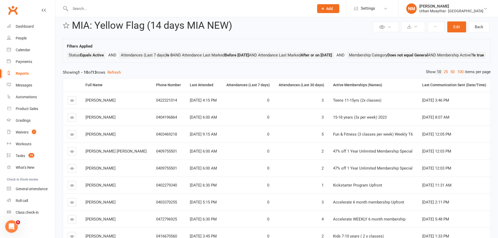
scroll to position [26, 0]
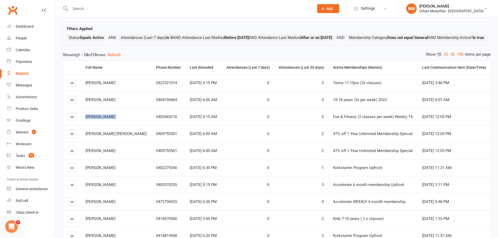
drag, startPoint x: 104, startPoint y: 125, endPoint x: 86, endPoint y: 126, distance: 18.3
click at [86, 125] on td "Brad Whitfield" at bounding box center [116, 116] width 71 height 17
click at [103, 119] on span "Brad Whitfield" at bounding box center [101, 117] width 30 height 5
click at [92, 4] on div at bounding box center [187, 8] width 248 height 17
click at [88, 10] on input "text" at bounding box center [190, 8] width 242 height 7
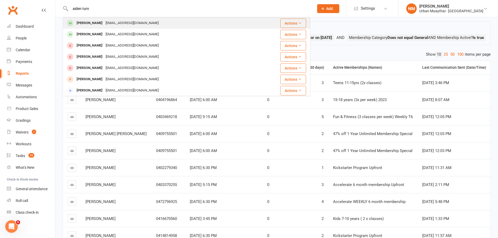
type input "aiden turn"
click at [104, 22] on div "s.aturner@bigpond.com" at bounding box center [132, 23] width 56 height 8
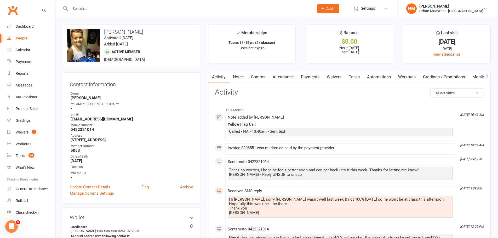
click at [283, 76] on link "Attendance" at bounding box center [283, 77] width 28 height 12
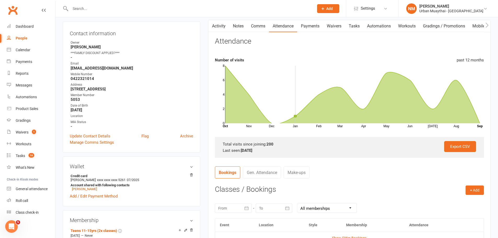
scroll to position [52, 0]
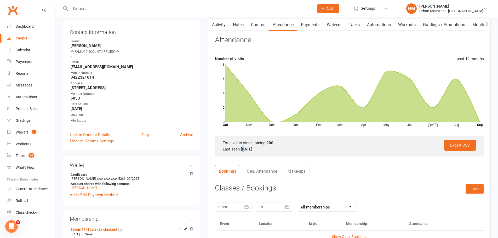
drag, startPoint x: 246, startPoint y: 150, endPoint x: 243, endPoint y: 150, distance: 3.2
click at [243, 150] on strong "28 Aug 2025" at bounding box center [247, 149] width 12 height 5
drag, startPoint x: 242, startPoint y: 149, endPoint x: 277, endPoint y: 149, distance: 35.3
click at [277, 149] on div "Last seen: 28 Aug 2025" at bounding box center [350, 149] width 254 height 6
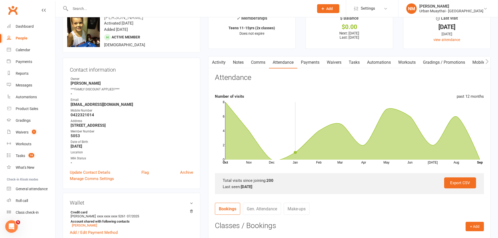
scroll to position [0, 0]
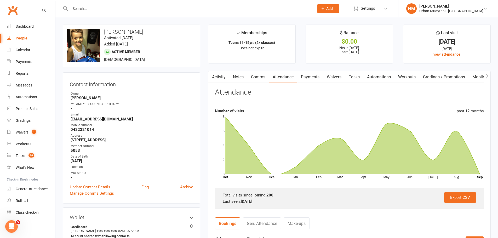
click at [92, 8] on input "text" at bounding box center [190, 8] width 242 height 7
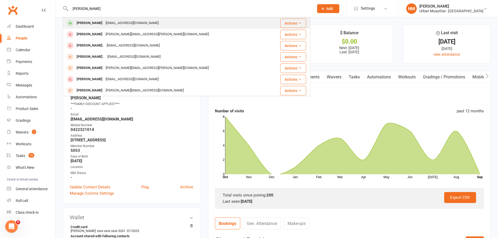
type input "mitch huy"
click at [92, 22] on div "Mitch Huybens" at bounding box center [89, 23] width 29 height 8
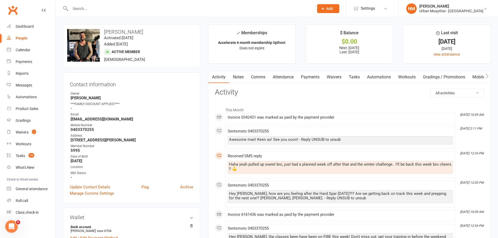
click at [278, 75] on link "Attendance" at bounding box center [283, 77] width 28 height 12
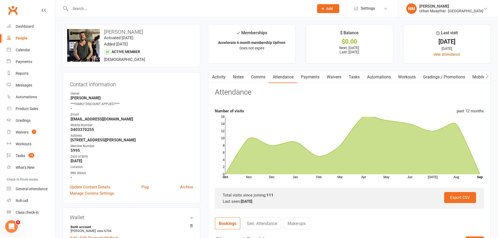
click at [255, 75] on link "Comms" at bounding box center [259, 77] width 22 height 12
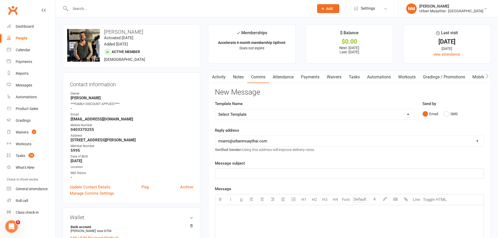
click at [235, 76] on link "Notes" at bounding box center [238, 77] width 18 height 12
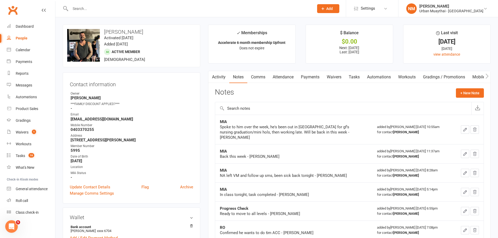
click at [285, 74] on link "Attendance" at bounding box center [283, 77] width 28 height 12
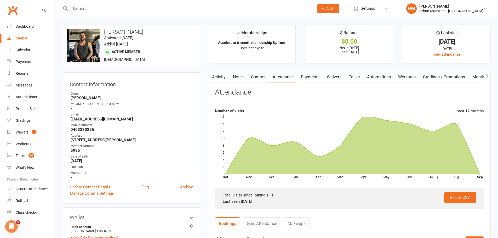
click at [317, 77] on link "Payments" at bounding box center [310, 77] width 26 height 12
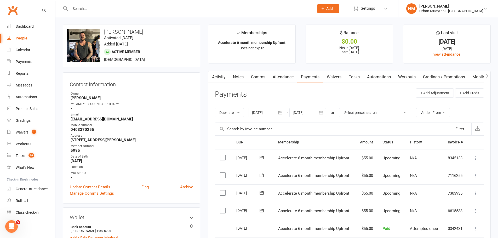
click at [289, 80] on link "Attendance" at bounding box center [283, 77] width 28 height 12
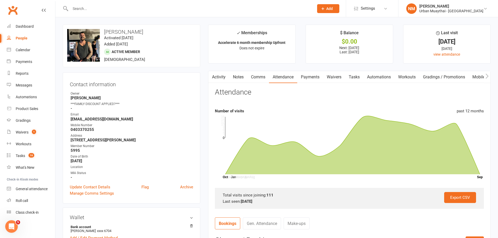
click at [254, 80] on link "Comms" at bounding box center [259, 77] width 22 height 12
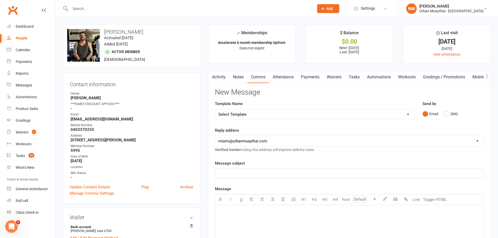
click at [237, 81] on link "Notes" at bounding box center [238, 77] width 18 height 12
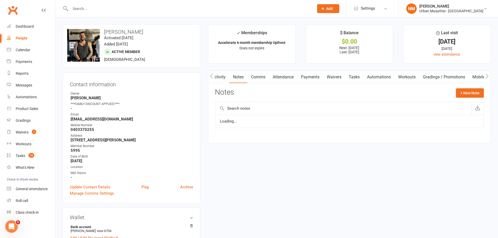
scroll to position [0, 0]
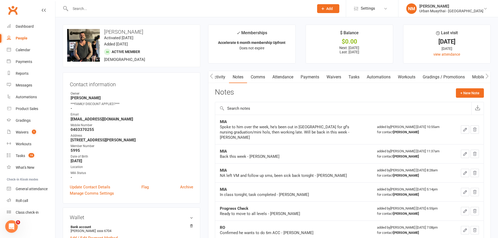
drag, startPoint x: 221, startPoint y: 78, endPoint x: 224, endPoint y: 77, distance: 3.6
click at [223, 77] on link "Activity" at bounding box center [218, 77] width 21 height 12
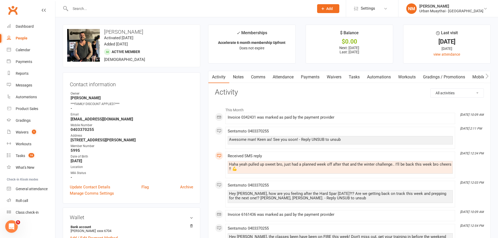
click at [237, 77] on link "Notes" at bounding box center [238, 77] width 18 height 12
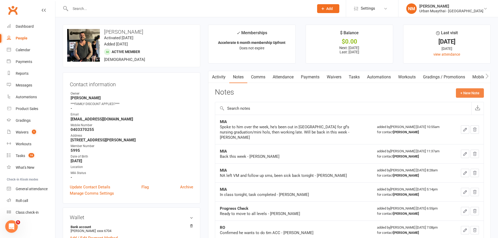
click at [462, 93] on button "+ New Note" at bounding box center [470, 92] width 28 height 9
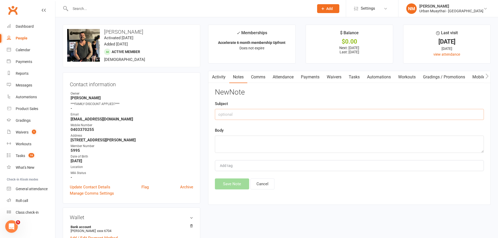
click at [244, 117] on input "text" at bounding box center [349, 114] width 269 height 11
type input "Yellow Flag Call"
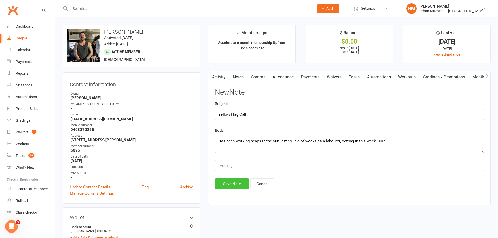
type textarea "Has been working heaps in the sun last couple of weeks as a labourer, getting i…"
click at [230, 184] on button "Save Note" at bounding box center [232, 184] width 34 height 11
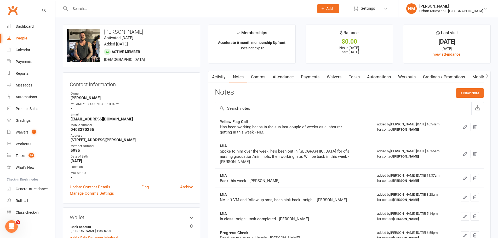
click at [93, 7] on input "text" at bounding box center [190, 8] width 242 height 7
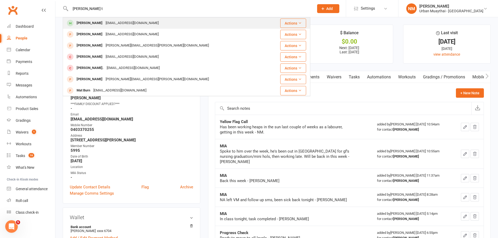
type input "mathew t"
click at [95, 24] on div "Mathew Tomson" at bounding box center [89, 23] width 29 height 8
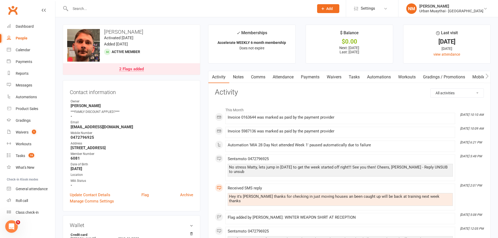
click at [137, 69] on div "2 Flags added" at bounding box center [131, 69] width 25 height 4
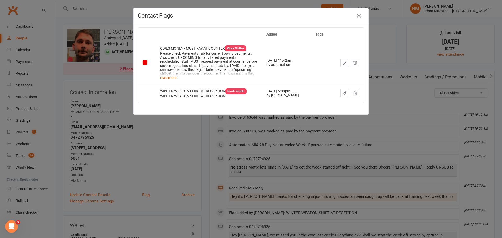
click at [112, 86] on div "Contact Flags Added Tags OWES MONEY - MUST PAY AT COUNTER Kiosk Visible Please …" at bounding box center [251, 119] width 502 height 238
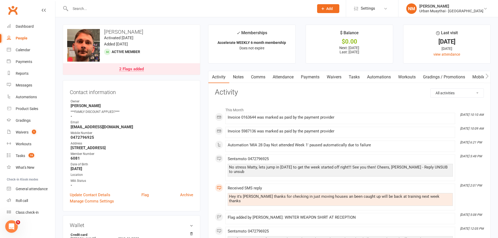
click at [112, 8] on input "text" at bounding box center [190, 8] width 242 height 7
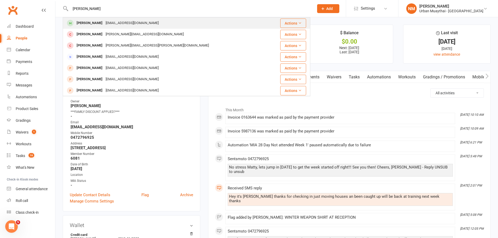
type input "cleo parker"
click at [108, 24] on div "pmparker1977@gmail.com" at bounding box center [132, 23] width 56 height 8
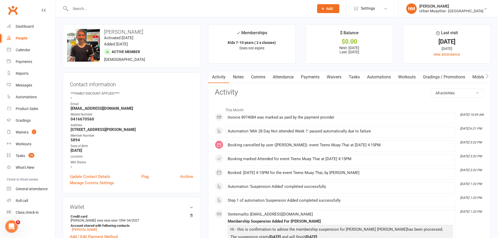
click at [246, 76] on link "Notes" at bounding box center [238, 77] width 18 height 12
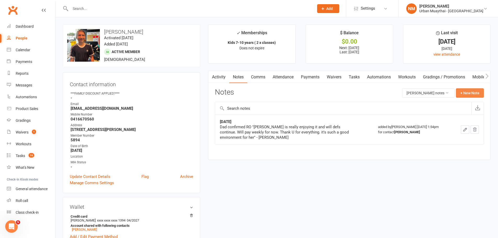
click at [468, 92] on button "+ New Note" at bounding box center [470, 92] width 28 height 9
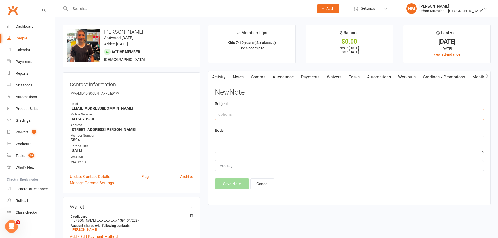
click at [249, 116] on input "text" at bounding box center [349, 114] width 269 height 11
type input "Yellow Flag Call"
type textarea "S"
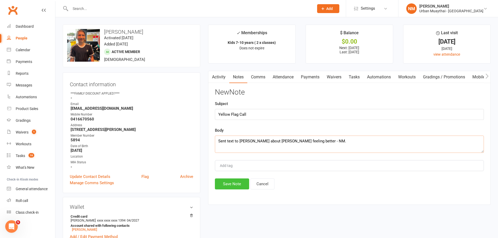
type textarea "Sent text to Paul about Cleo feeling better - NM."
click at [237, 180] on button "Save Note" at bounding box center [232, 184] width 34 height 11
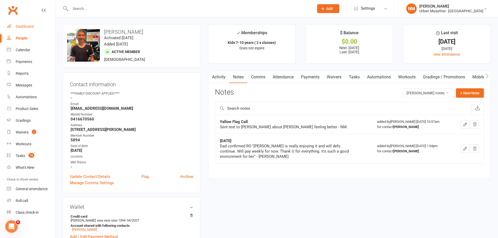
click at [29, 23] on link "Dashboard" at bounding box center [31, 27] width 48 height 12
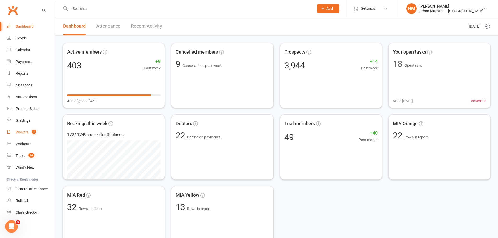
click at [24, 132] on div "Waivers" at bounding box center [22, 132] width 13 height 4
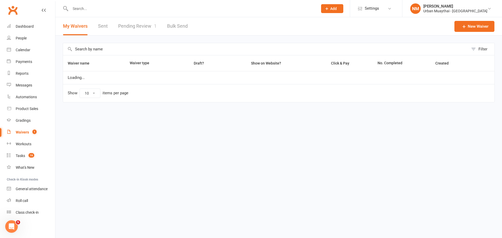
select select "50"
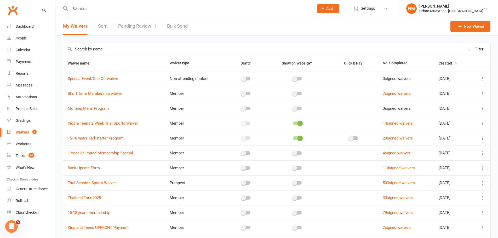
click at [158, 19] on div "My Waivers Sent Pending Review 1 Bulk Send" at bounding box center [125, 26] width 140 height 18
click at [148, 22] on link "Pending Review 1" at bounding box center [137, 26] width 38 height 18
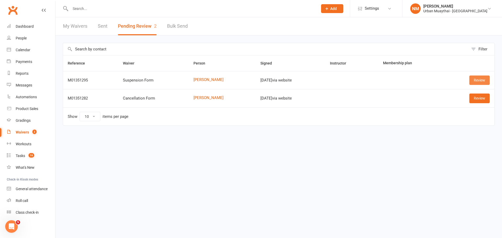
click at [480, 78] on link "Review" at bounding box center [480, 80] width 20 height 9
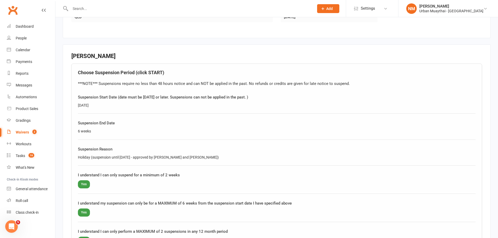
scroll to position [209, 0]
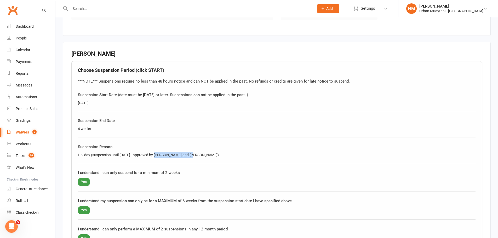
drag, startPoint x: 157, startPoint y: 155, endPoint x: 194, endPoint y: 154, distance: 37.2
click at [194, 154] on div "Holiday (suspension until 17 November - approved by Richie and Jakob)" at bounding box center [277, 155] width 398 height 6
click at [196, 153] on div "Holiday (suspension until 17 November - approved by Richie and Jakob)" at bounding box center [277, 155] width 398 height 6
drag, startPoint x: 79, startPoint y: 103, endPoint x: 96, endPoint y: 105, distance: 17.5
click at [87, 104] on div "17/09/2025" at bounding box center [277, 103] width 398 height 6
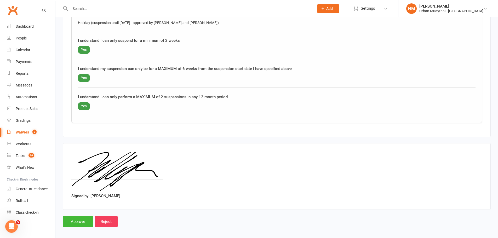
scroll to position [346, 0]
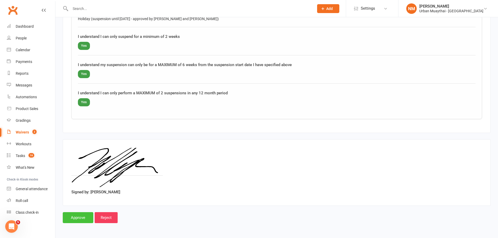
click at [81, 216] on input "Approve" at bounding box center [78, 217] width 31 height 11
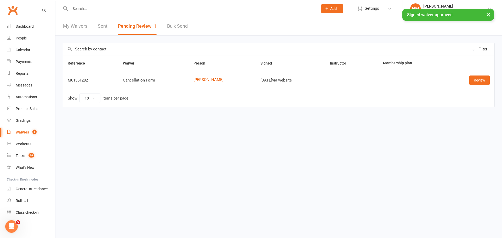
click at [151, 8] on input "text" at bounding box center [192, 8] width 246 height 7
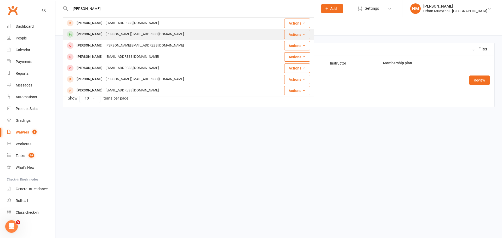
type input "holly smi"
click at [91, 32] on div "Holly Brown" at bounding box center [89, 35] width 29 height 8
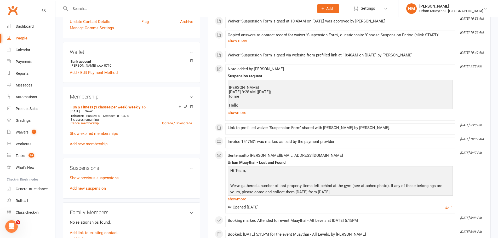
scroll to position [157, 0]
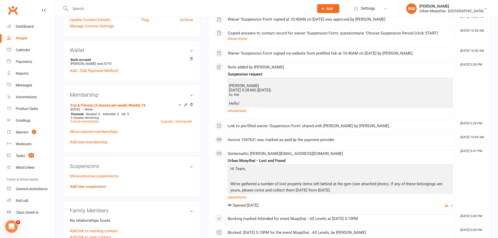
click at [86, 187] on link "Add new suspension" at bounding box center [88, 186] width 36 height 5
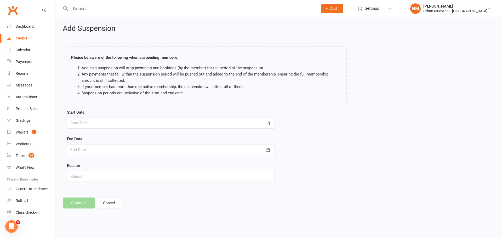
click at [151, 118] on div at bounding box center [171, 123] width 208 height 11
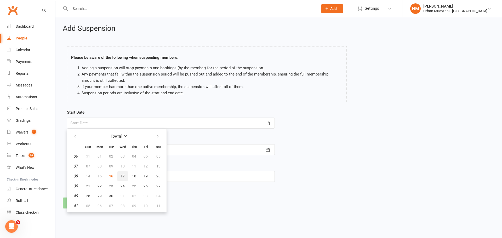
click at [122, 174] on span "17" at bounding box center [123, 176] width 4 height 4
type input "17 Sep 2025"
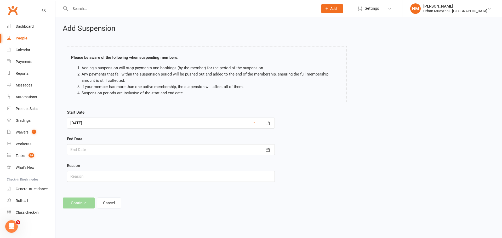
click at [121, 150] on div at bounding box center [171, 149] width 208 height 11
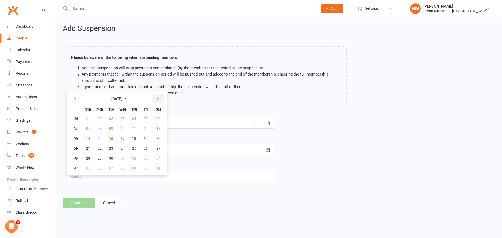
click at [159, 97] on icon "button" at bounding box center [158, 99] width 4 height 4
click at [93, 147] on button "16" at bounding box center [88, 148] width 11 height 9
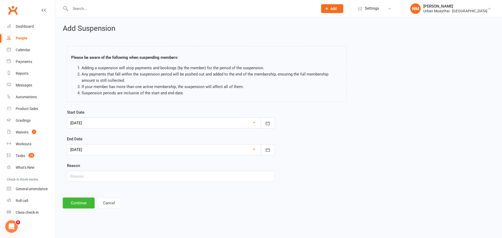
click at [107, 145] on div at bounding box center [171, 149] width 208 height 11
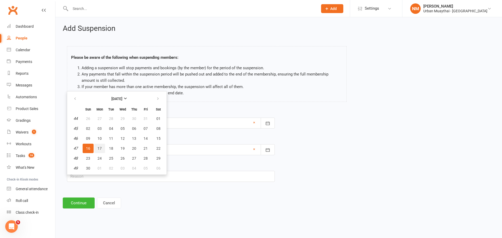
click at [97, 148] on button "17" at bounding box center [99, 148] width 11 height 9
type input "17 Nov 2025"
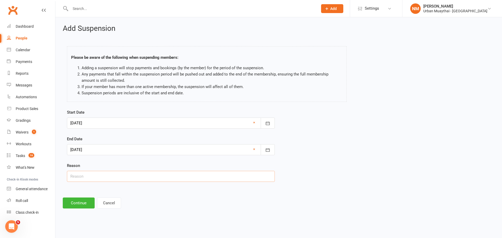
click at [133, 176] on input "text" at bounding box center [171, 176] width 208 height 11
type input "Holiday - Approved by Richie."
click at [75, 201] on button "Continue" at bounding box center [79, 203] width 32 height 11
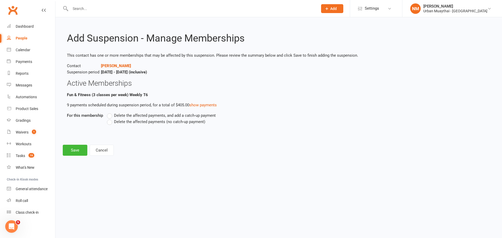
click at [114, 120] on span "Delete the affected payments (no catch-up payment)" at bounding box center [159, 121] width 91 height 5
click at [110, 119] on input "Delete the affected payments (no catch-up payment)" at bounding box center [108, 119] width 3 height 0
click at [70, 148] on button "Save" at bounding box center [75, 150] width 25 height 11
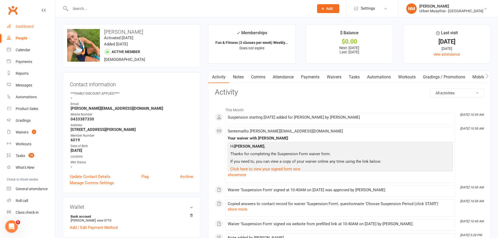
click at [23, 24] on div "Dashboard" at bounding box center [25, 26] width 18 height 4
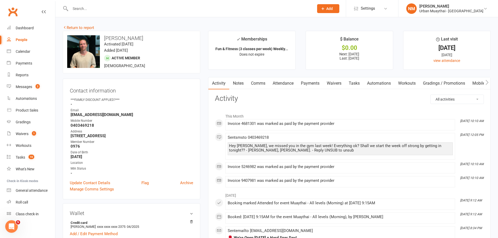
click at [107, 9] on input "text" at bounding box center [190, 8] width 242 height 7
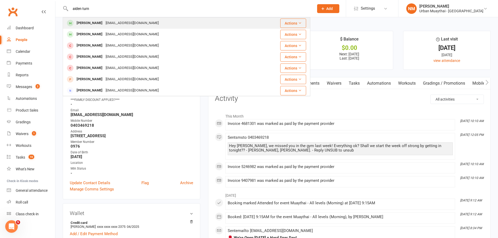
type input "aiden turn"
click at [104, 21] on div "s.aturner@bigpond.com" at bounding box center [132, 23] width 56 height 8
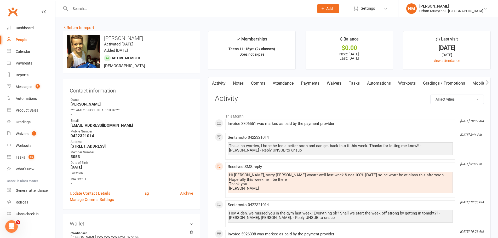
click at [279, 81] on link "Attendance" at bounding box center [283, 83] width 28 height 12
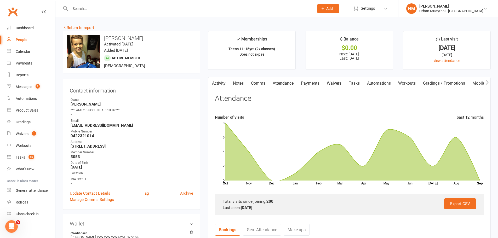
click at [243, 81] on link "Notes" at bounding box center [238, 83] width 18 height 12
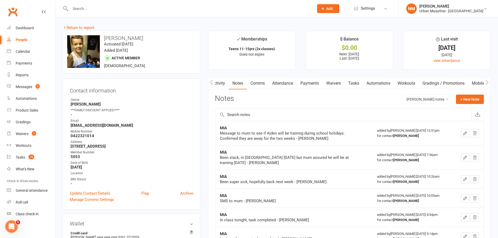
click at [217, 81] on link "Activity" at bounding box center [218, 83] width 21 height 12
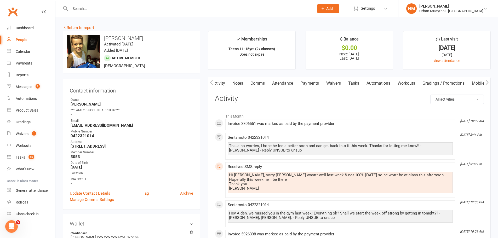
click at [238, 82] on link "Notes" at bounding box center [238, 83] width 18 height 12
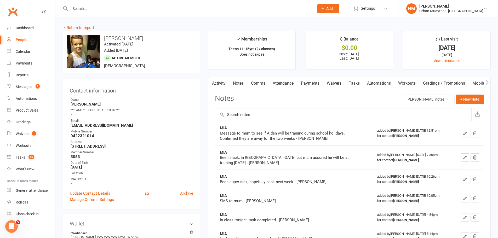
drag, startPoint x: 238, startPoint y: 82, endPoint x: 255, endPoint y: 84, distance: 17.6
click at [255, 84] on div "Activity Notes Comms Attendance Payments Waivers Tasks Automations Workouts Gra…" at bounding box center [386, 83] width 355 height 12
click at [222, 82] on link "Activity" at bounding box center [219, 83] width 21 height 12
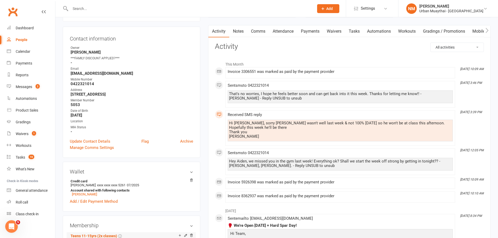
scroll to position [52, 0]
drag, startPoint x: 119, startPoint y: 105, endPoint x: 148, endPoint y: 120, distance: 32.4
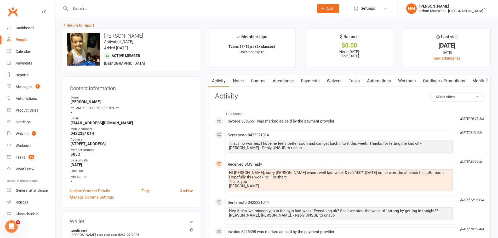
scroll to position [0, 0]
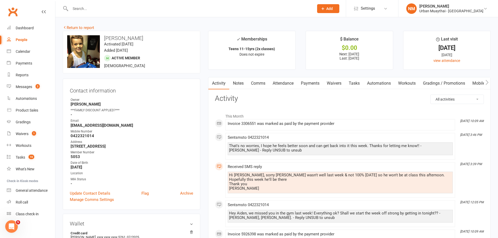
click at [253, 83] on link "Comms" at bounding box center [259, 83] width 22 height 12
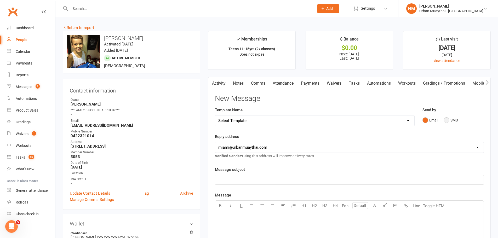
click at [447, 117] on button "SMS" at bounding box center [451, 120] width 14 height 10
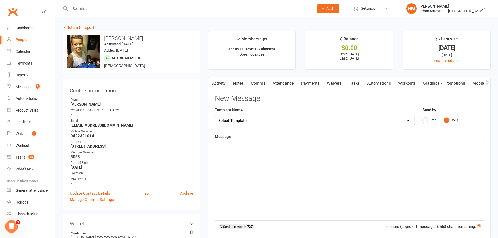
click at [226, 81] on link "Activity" at bounding box center [219, 83] width 21 height 12
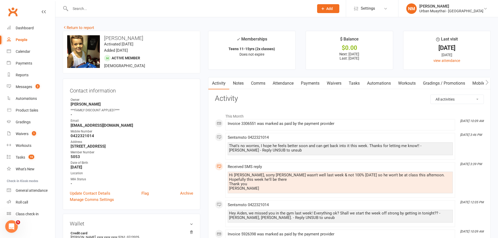
click at [239, 85] on link "Notes" at bounding box center [238, 83] width 18 height 12
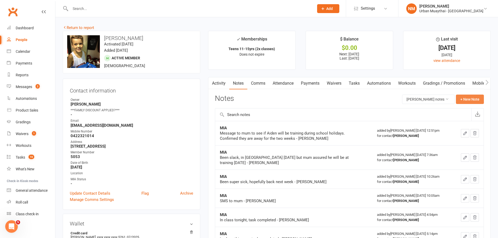
click at [462, 100] on button "+ New Note" at bounding box center [470, 99] width 28 height 9
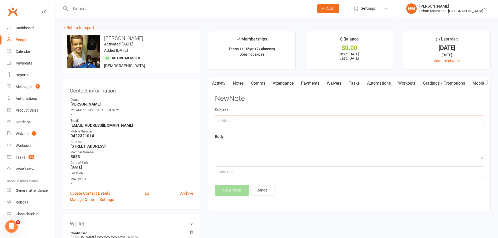
click at [246, 123] on input "text" at bounding box center [349, 120] width 269 height 11
type input "Yellow Flag Call"
type textarea "Called - NA - 10:40am - Sent text"
click at [235, 192] on button "Save Note" at bounding box center [232, 190] width 34 height 11
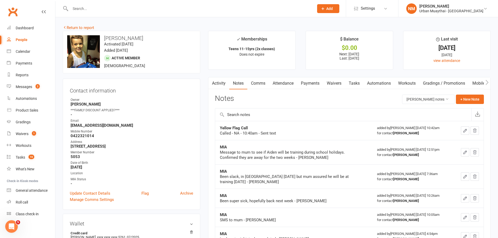
click at [112, 10] on input "text" at bounding box center [190, 8] width 242 height 7
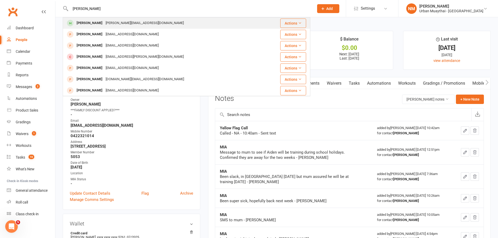
type input "bruno z"
click at [93, 25] on div "Bruno Zego" at bounding box center [89, 23] width 29 height 8
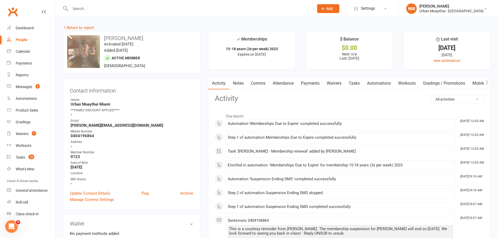
click at [129, 11] on input "text" at bounding box center [190, 8] width 242 height 7
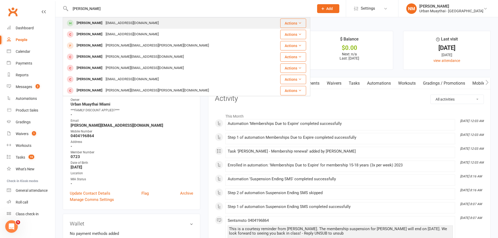
type input "brad whit"
click at [113, 24] on div "bradwhitfield_8@hotmail.com" at bounding box center [132, 23] width 56 height 8
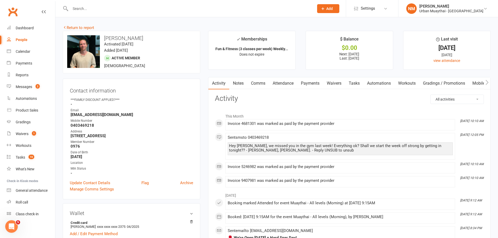
click at [290, 85] on link "Attendance" at bounding box center [283, 83] width 28 height 12
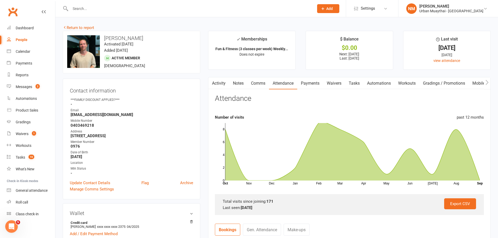
click at [232, 80] on link "Notes" at bounding box center [238, 83] width 18 height 12
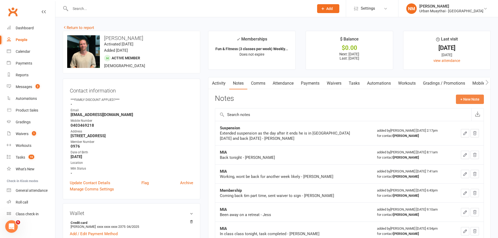
click at [462, 94] on div "Activity Notes Comms Attendance Payments Waivers Tasks Automations Workouts Gra…" at bounding box center [349, 224] width 283 height 294
drag, startPoint x: 453, startPoint y: 100, endPoint x: 448, endPoint y: 98, distance: 5.0
click at [454, 99] on div "Notes + New Note" at bounding box center [349, 102] width 269 height 14
click at [459, 94] on div "Activity Notes Comms Attendance Payments Waivers Tasks Automations Workouts Gra…" at bounding box center [349, 224] width 283 height 294
click at [463, 97] on button "+ New Note" at bounding box center [470, 99] width 28 height 9
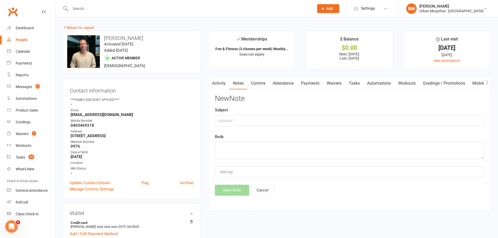
click at [243, 113] on div "Subject" at bounding box center [349, 116] width 269 height 19
click at [245, 119] on input "text" at bounding box center [349, 120] width 269 height 11
type input "Yellow Flag Call"
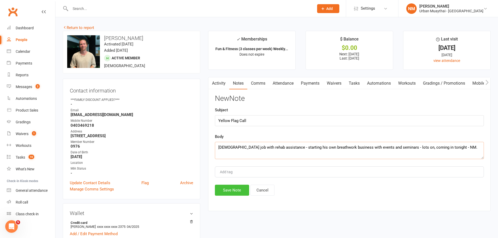
type textarea "Full time job with rehab assistance - starting his own breathwork business with…"
click at [228, 189] on button "Save Note" at bounding box center [232, 190] width 34 height 11
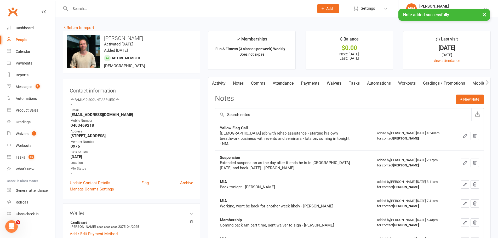
click at [81, 9] on div "× Note added successfully" at bounding box center [246, 9] width 492 height 0
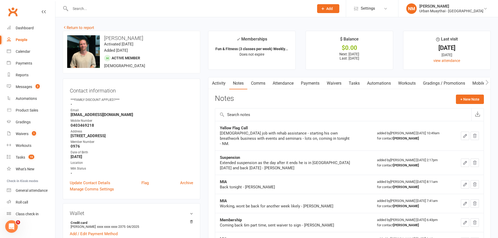
click at [99, 7] on input "text" at bounding box center [190, 8] width 242 height 7
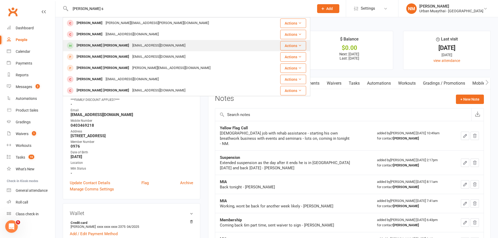
type input "flynn s"
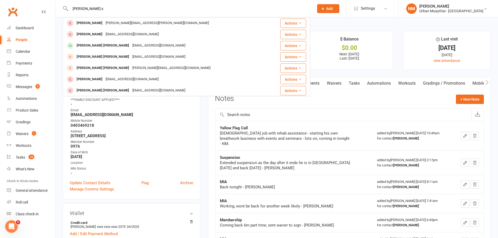
click at [102, 42] on div "Flynn Sutherland" at bounding box center [103, 46] width 56 height 8
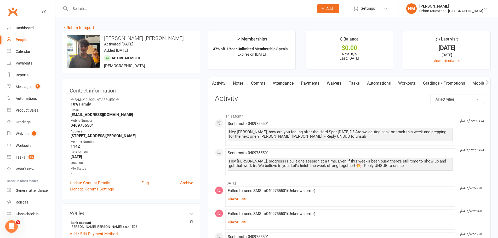
click at [286, 83] on link "Attendance" at bounding box center [283, 83] width 28 height 12
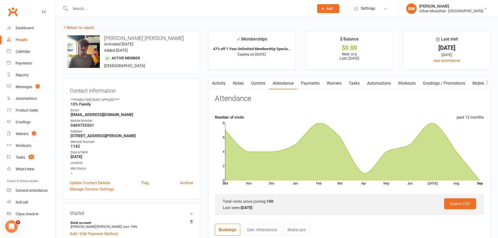
scroll to position [0, 0]
click at [239, 82] on link "Notes" at bounding box center [238, 83] width 18 height 12
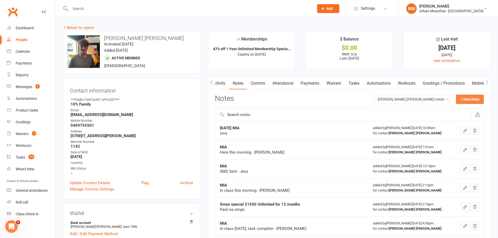
click at [474, 99] on button "+ New Note" at bounding box center [470, 99] width 28 height 9
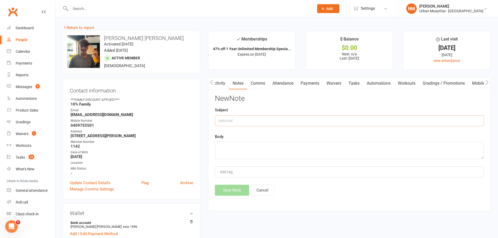
click at [255, 115] on input "text" at bounding box center [349, 120] width 269 height 11
type input "Yellow Flag Call"
type textarea "Called Mum - NA - sent text - 10:50am - NM"
click at [225, 189] on button "Save Note" at bounding box center [232, 190] width 34 height 11
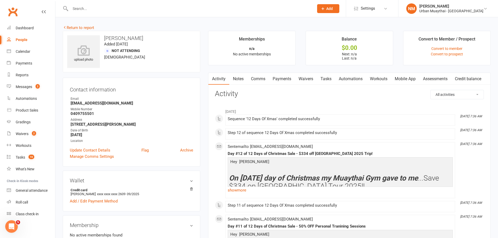
click at [241, 80] on link "Notes" at bounding box center [238, 79] width 18 height 12
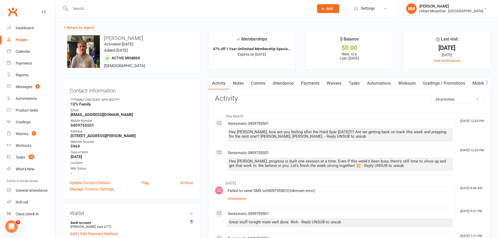
scroll to position [0, 1]
click at [238, 83] on link "Notes" at bounding box center [238, 83] width 18 height 12
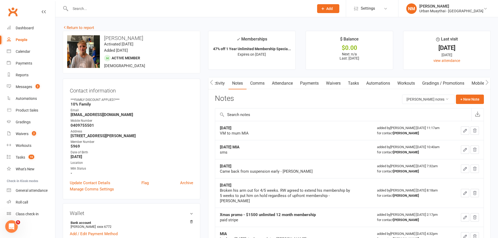
click at [236, 82] on link "Notes" at bounding box center [238, 83] width 18 height 12
click at [471, 95] on button "+ New Note" at bounding box center [470, 99] width 28 height 9
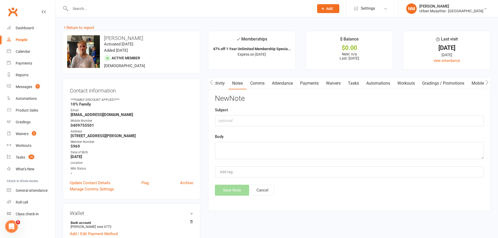
drag, startPoint x: 272, startPoint y: 128, endPoint x: 271, endPoint y: 121, distance: 6.9
click at [272, 127] on div "New Note Subject Body Add tag Save Note Cancel" at bounding box center [349, 145] width 269 height 101
click at [270, 119] on input "text" at bounding box center [349, 120] width 269 height 11
click at [249, 156] on textarea at bounding box center [349, 150] width 269 height 17
paste textarea "Called Mum - NA - sent text - 10:50am - NM"
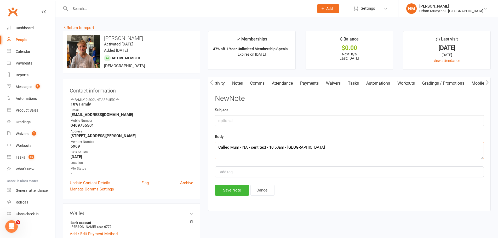
type textarea "Called Mum - NA - sent text - 10:50am - NM"
click at [239, 121] on input "text" at bounding box center [349, 120] width 269 height 11
type input "Yellow Flag Call"
click at [238, 185] on div "New Note Subject Yellow Flag Call Body Called Mum - NA - sent text - 10:50am - …" at bounding box center [349, 145] width 269 height 101
click at [231, 195] on button "Save Note" at bounding box center [232, 190] width 34 height 11
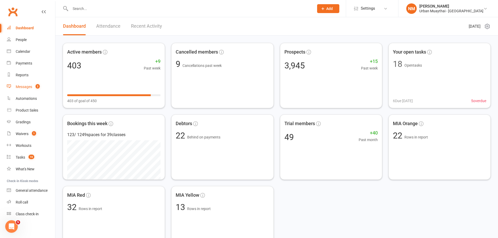
click at [23, 83] on link "Messages 2" at bounding box center [31, 87] width 48 height 12
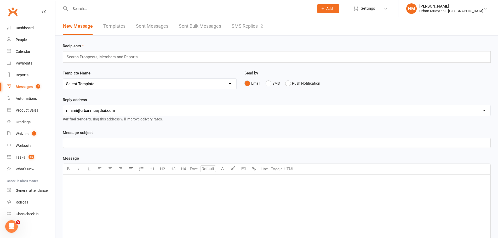
click at [244, 26] on link "SMS Replies 2" at bounding box center [247, 26] width 31 height 18
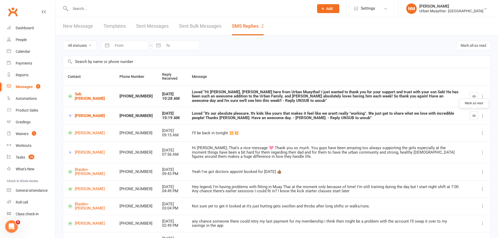
click at [474, 116] on icon "button" at bounding box center [475, 116] width 4 height 4
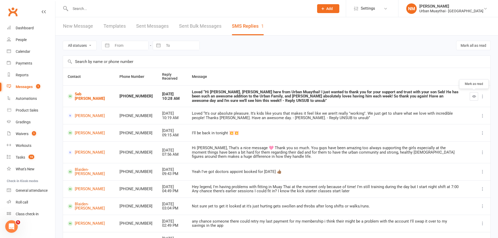
click at [473, 95] on icon "button" at bounding box center [475, 96] width 4 height 4
